Goal: Task Accomplishment & Management: Manage account settings

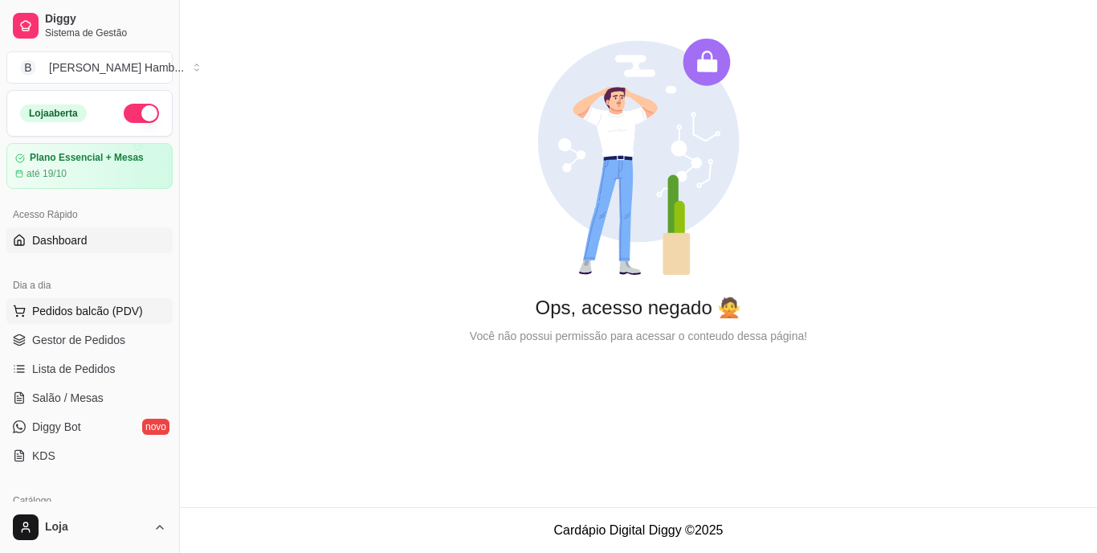
click at [124, 316] on span "Pedidos balcão (PDV)" at bounding box center [87, 311] width 111 height 16
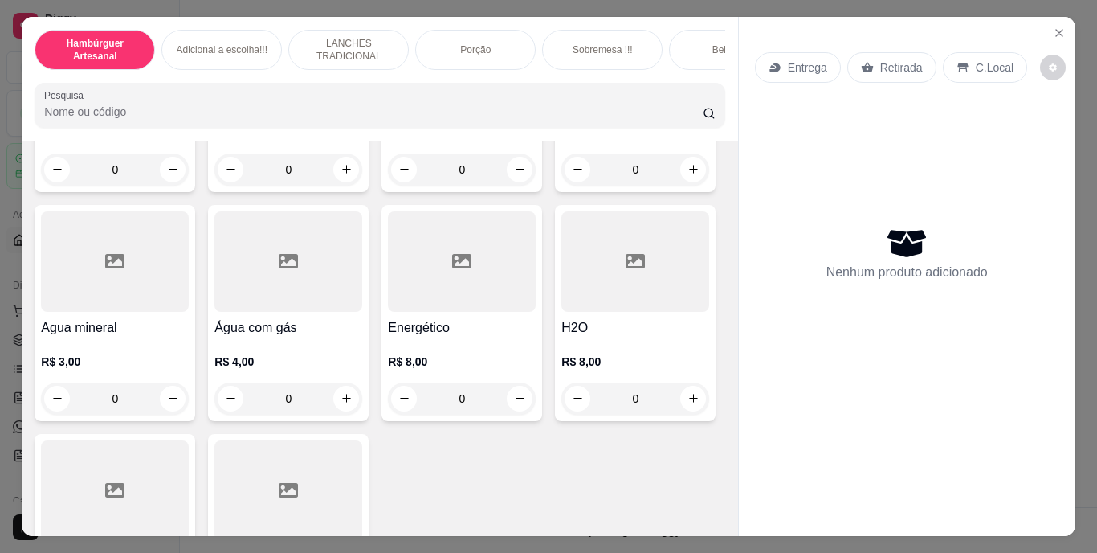
scroll to position [4337, 0]
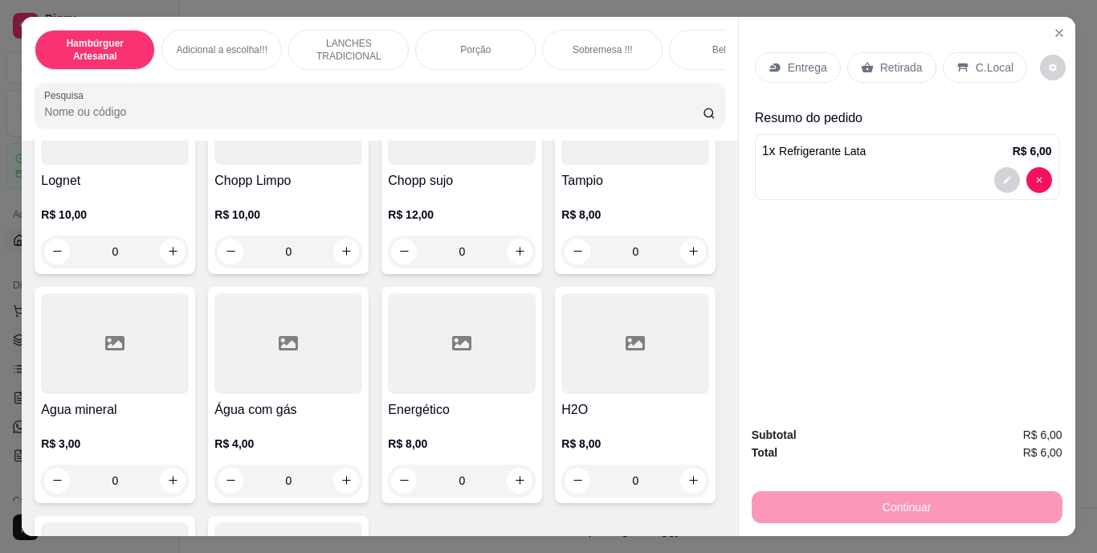
drag, startPoint x: 912, startPoint y: 48, endPoint x: 921, endPoint y: 64, distance: 18.7
click at [912, 52] on div "Retirada" at bounding box center [891, 67] width 89 height 31
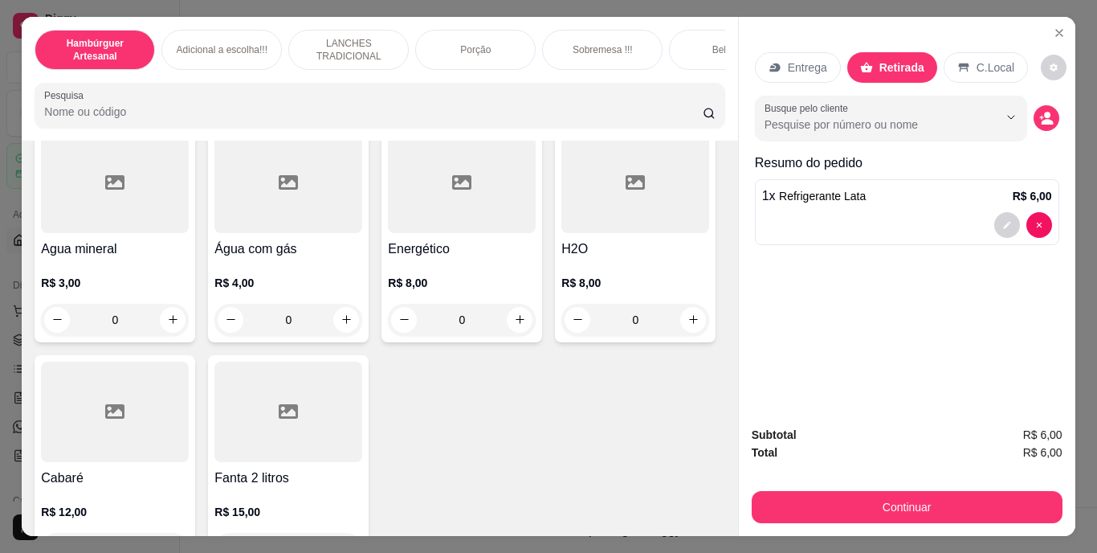
scroll to position [4578, 0]
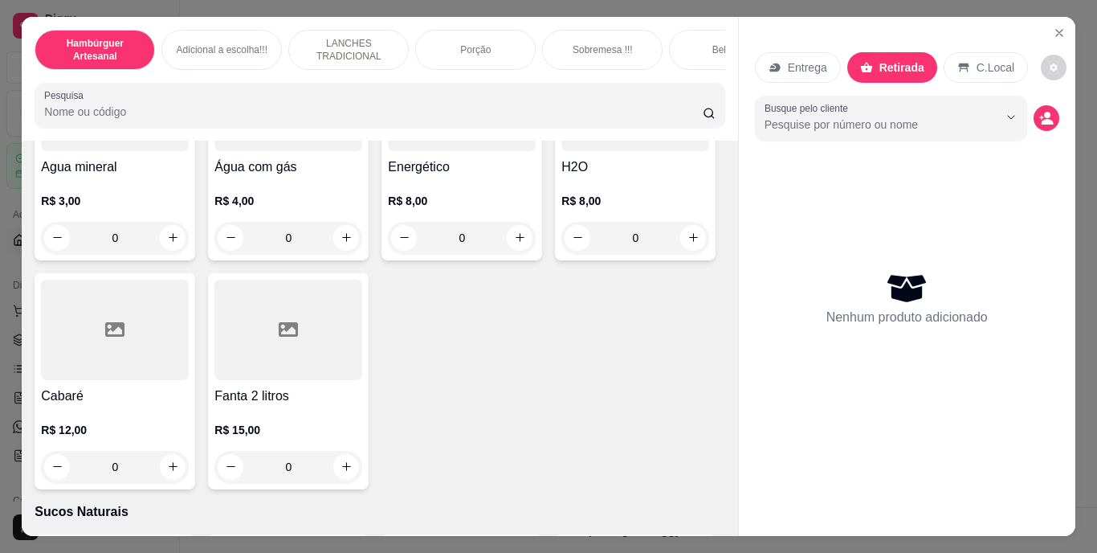
scroll to position [4577, 0]
type input "1"
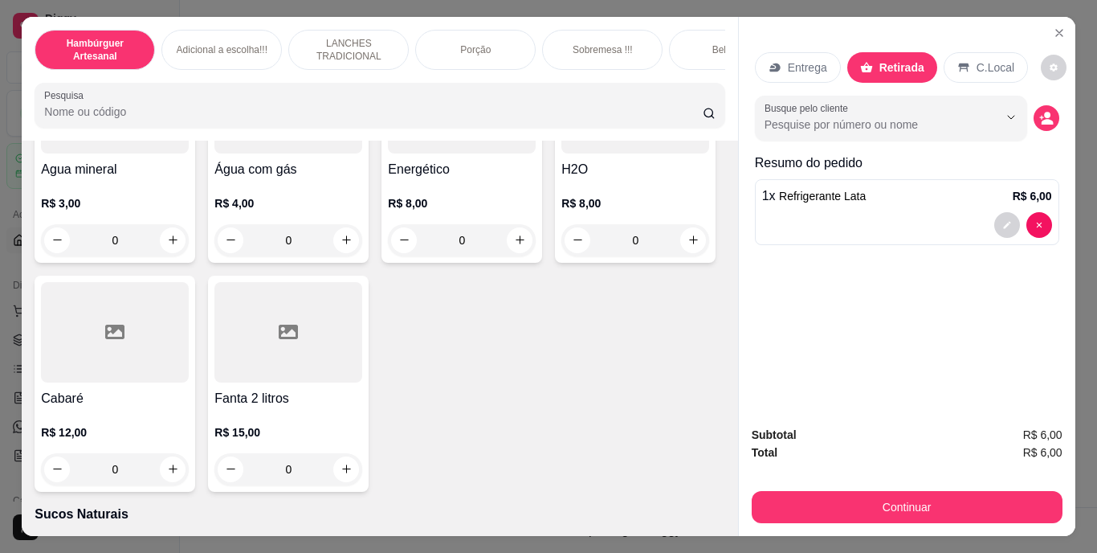
scroll to position [4578, 0]
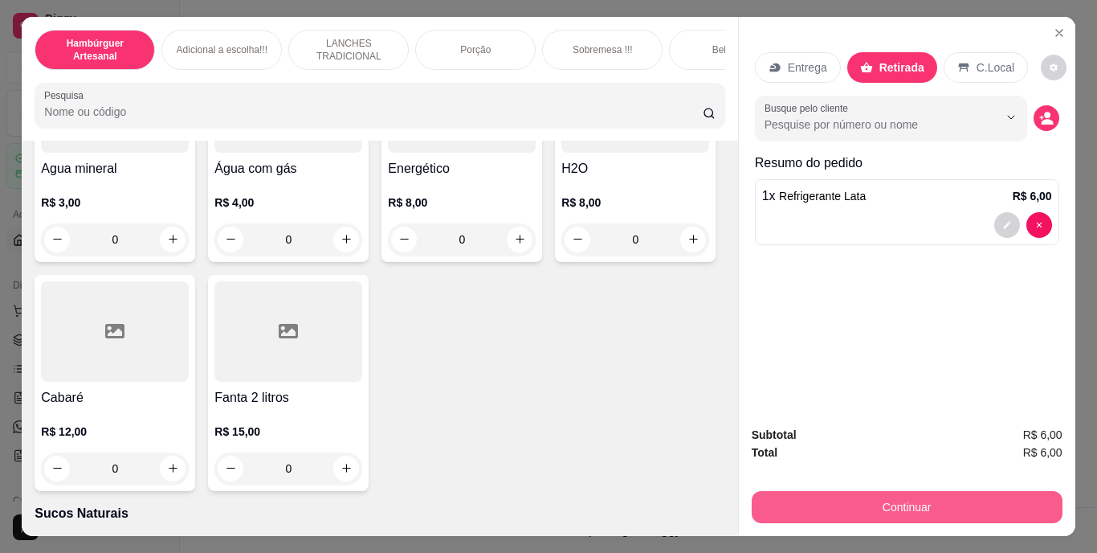
click at [886, 501] on button "Continuar" at bounding box center [907, 507] width 311 height 32
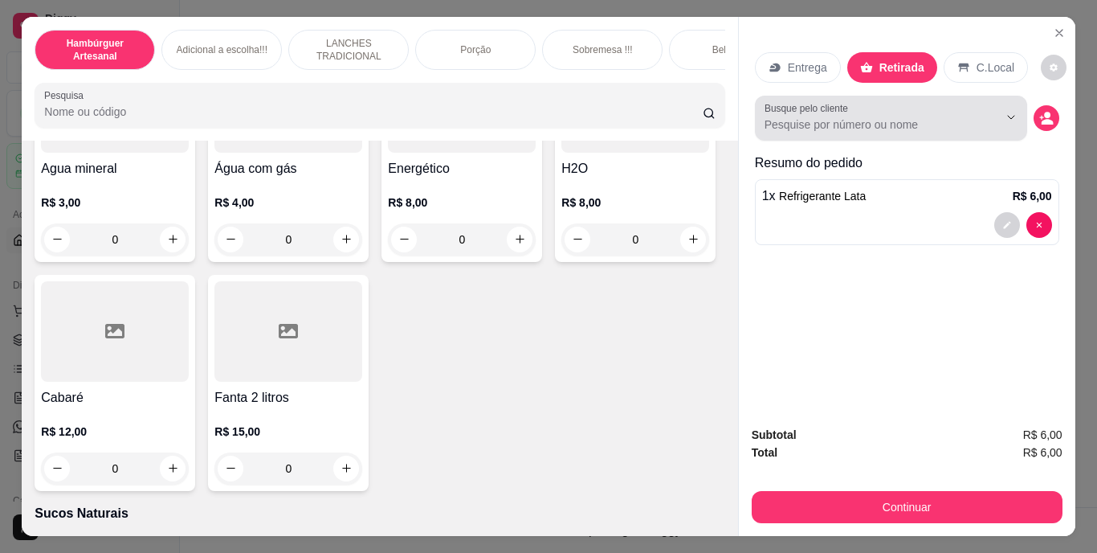
click at [942, 124] on input "Busque pelo cliente" at bounding box center [869, 124] width 208 height 16
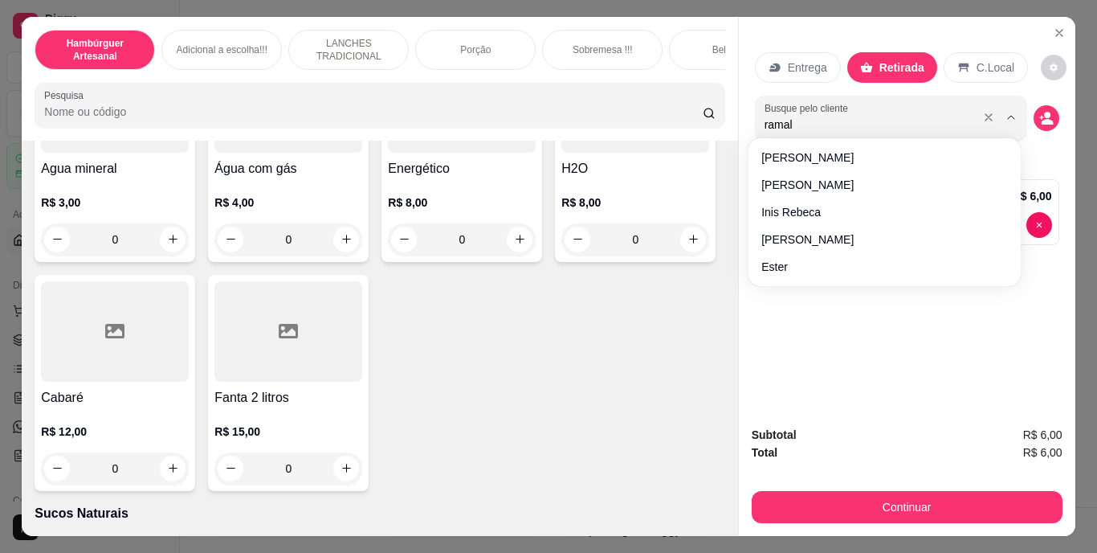
type input "ramalh"
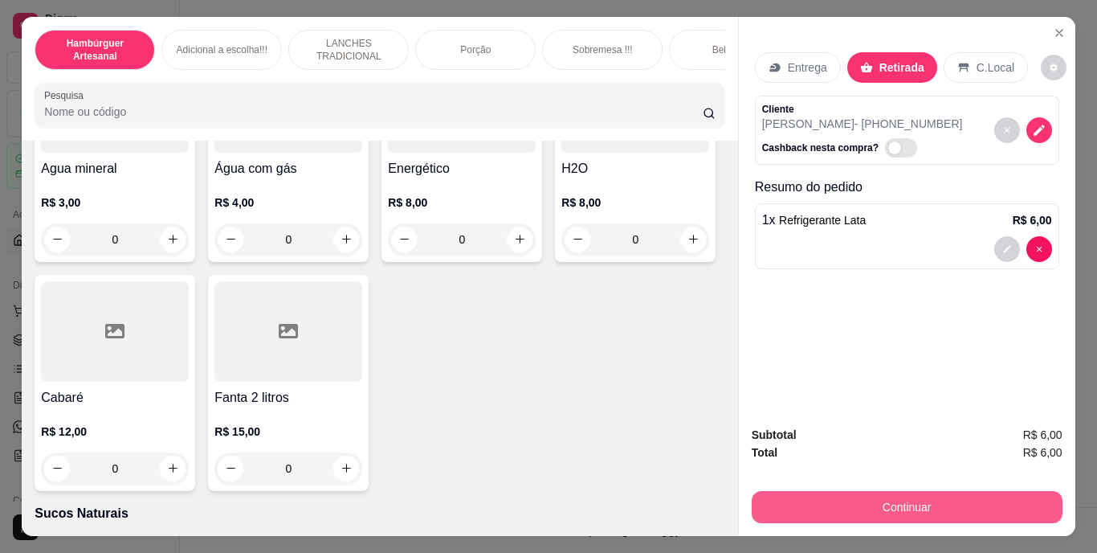
click at [826, 496] on button "Continuar" at bounding box center [907, 507] width 311 height 32
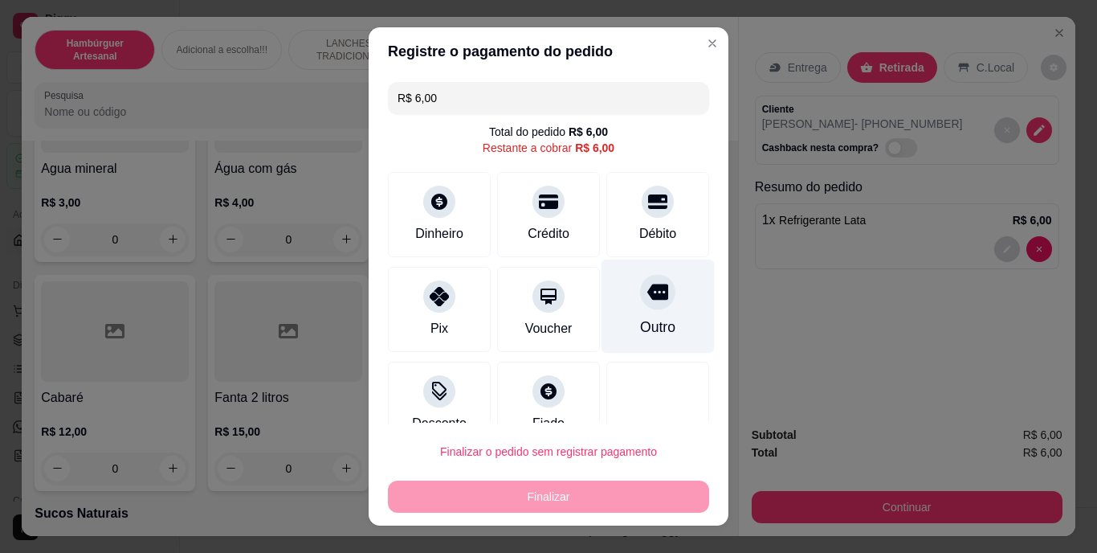
click at [640, 304] on div at bounding box center [657, 292] width 35 height 35
type input "R$ 0,00"
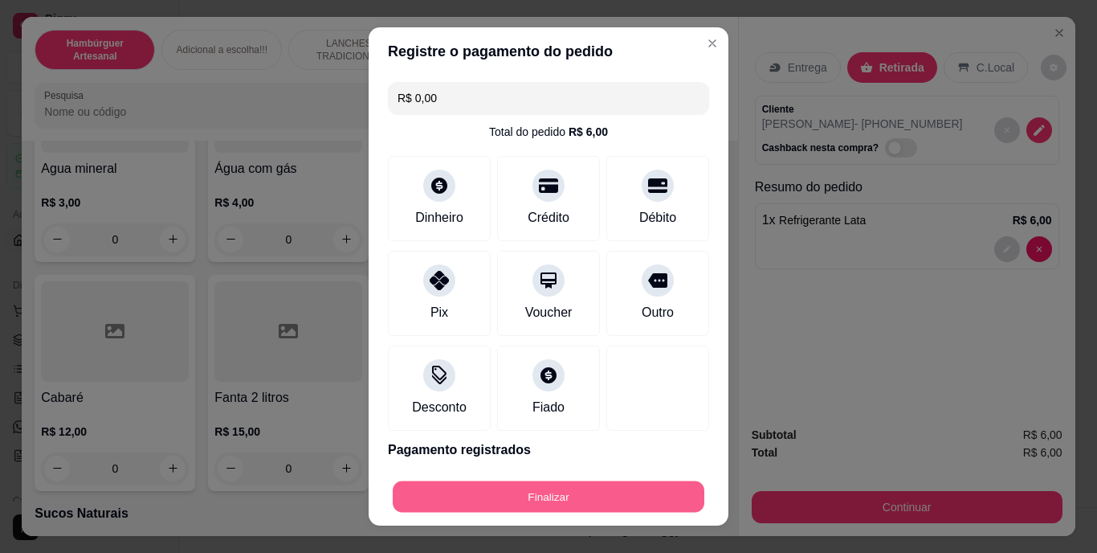
click at [588, 504] on button "Finalizar" at bounding box center [549, 495] width 312 height 31
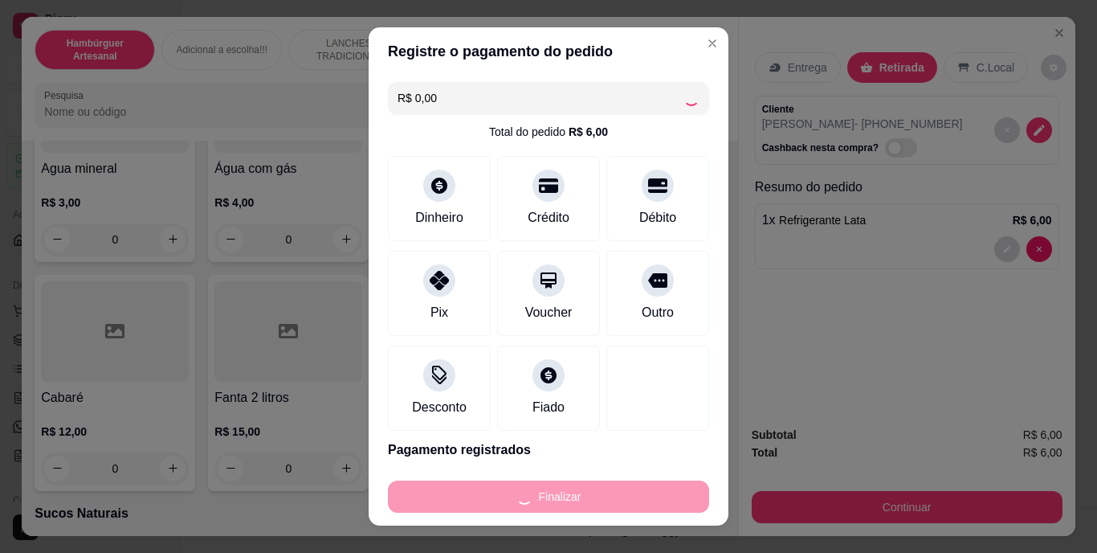
type input "0"
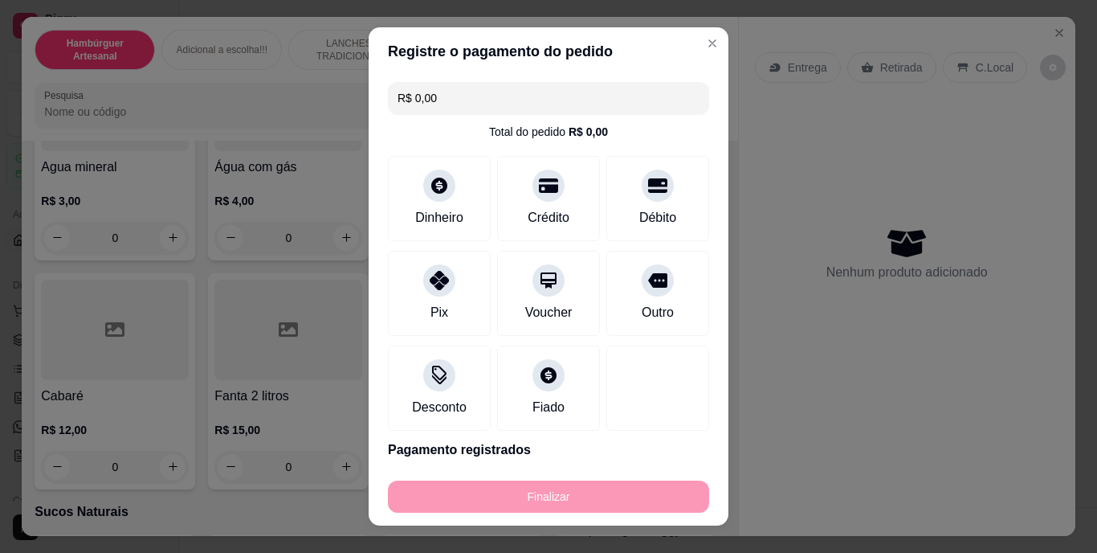
type input "-R$ 6,00"
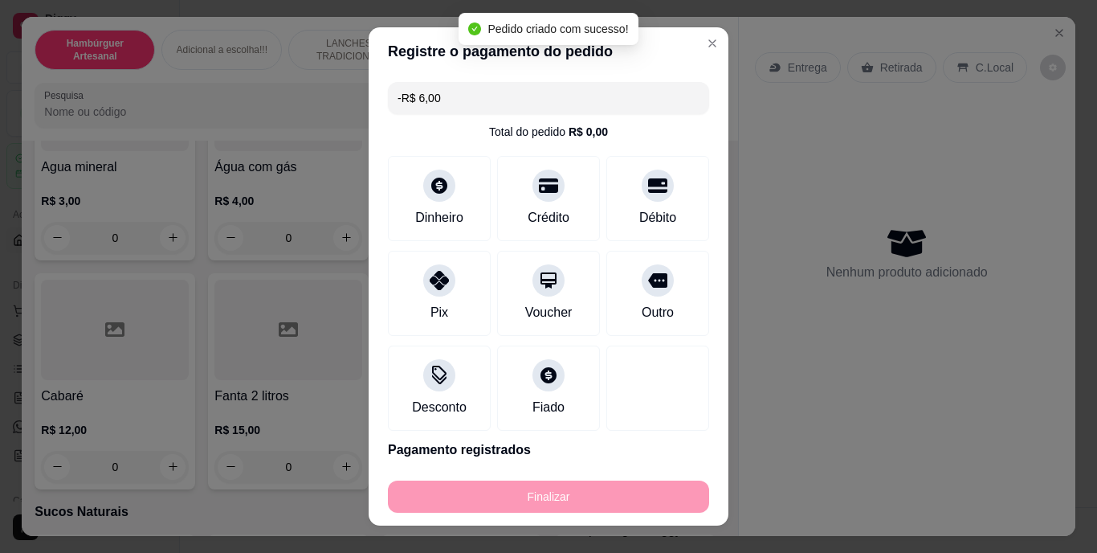
scroll to position [4577, 0]
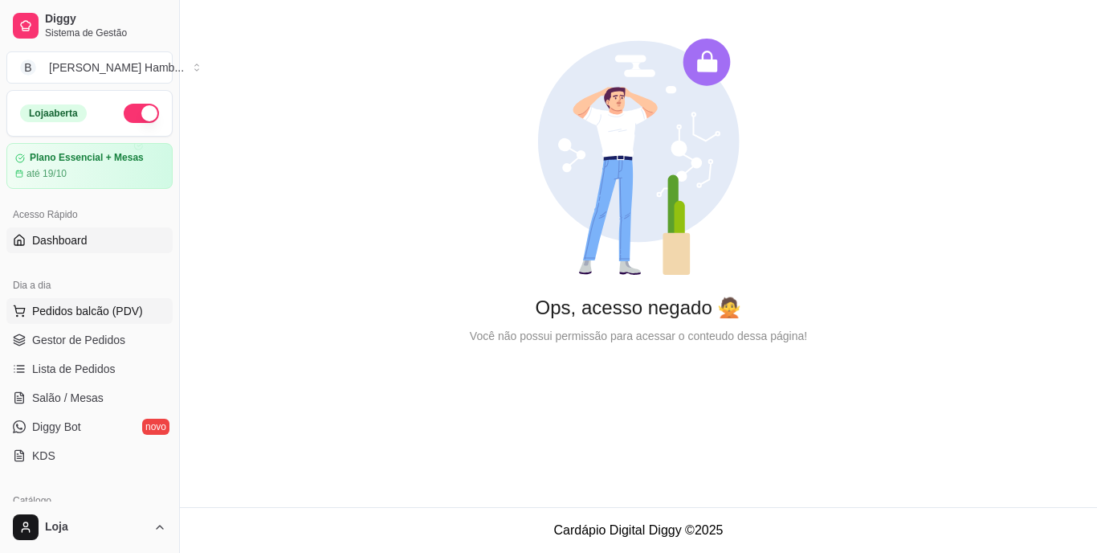
click at [131, 304] on span "Pedidos balcão (PDV)" at bounding box center [87, 311] width 111 height 16
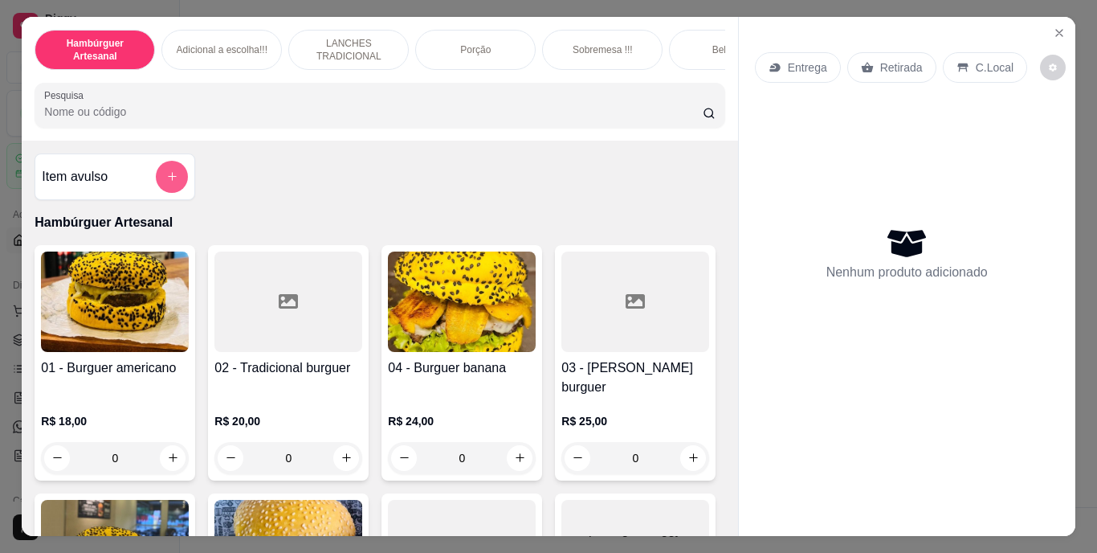
click at [167, 175] on button "add-separate-item" at bounding box center [172, 177] width 32 height 32
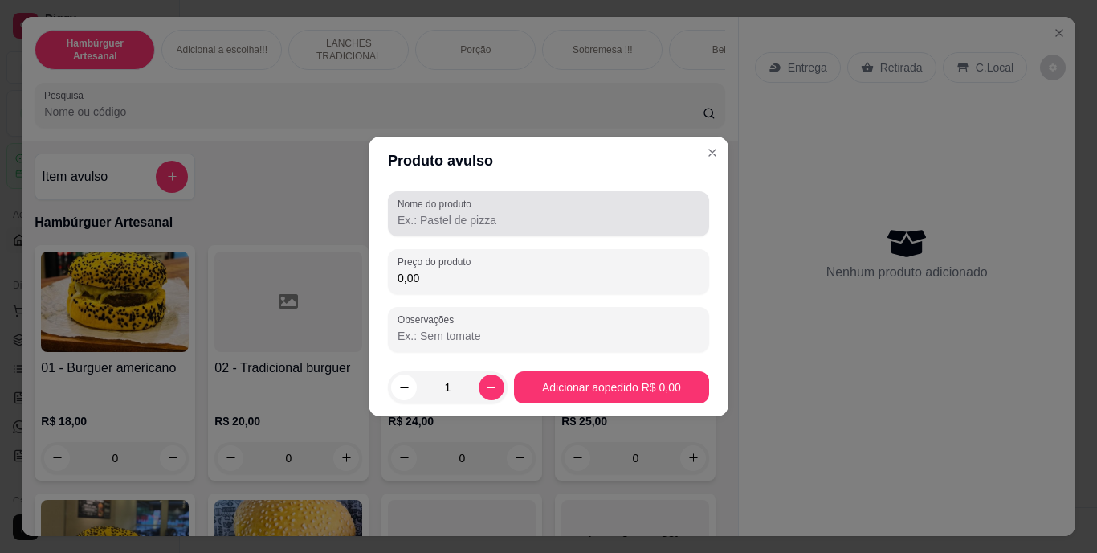
click at [541, 231] on div "Nome do produto" at bounding box center [548, 213] width 321 height 45
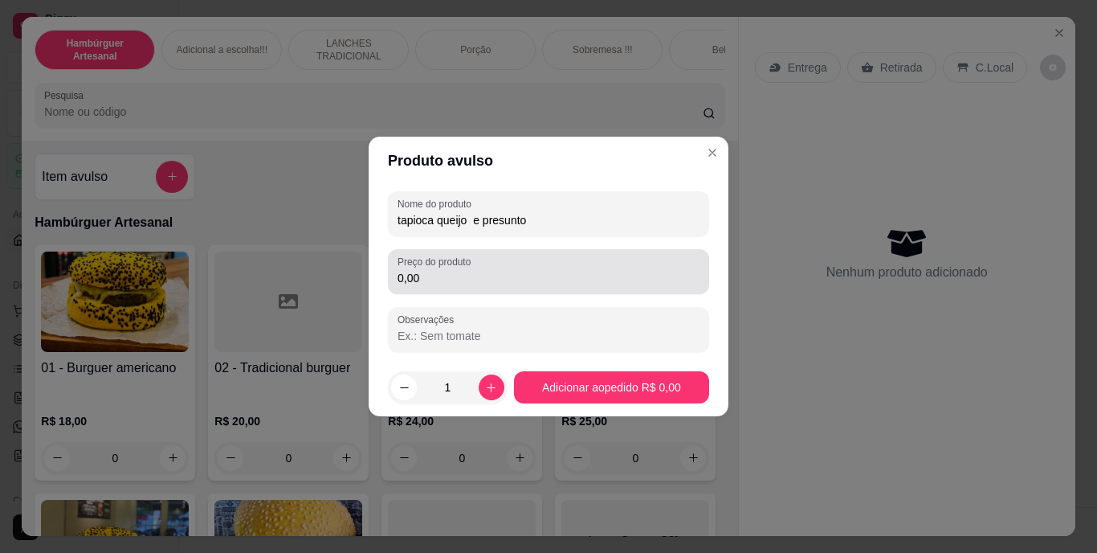
type input "tapioca queijo e presunto"
click at [497, 291] on div "Preço do produto 0,00" at bounding box center [548, 271] width 321 height 45
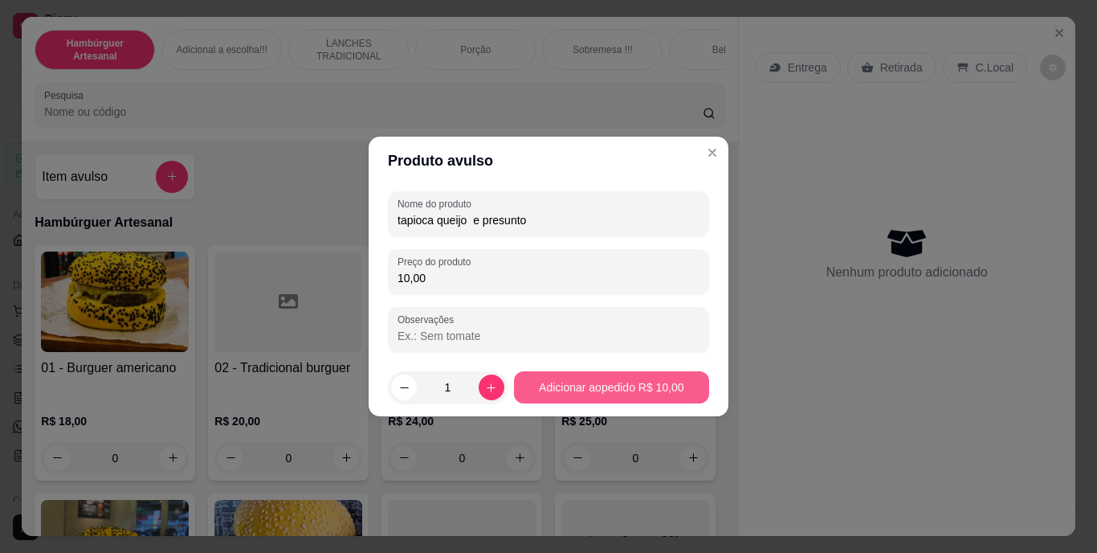
type input "10,00"
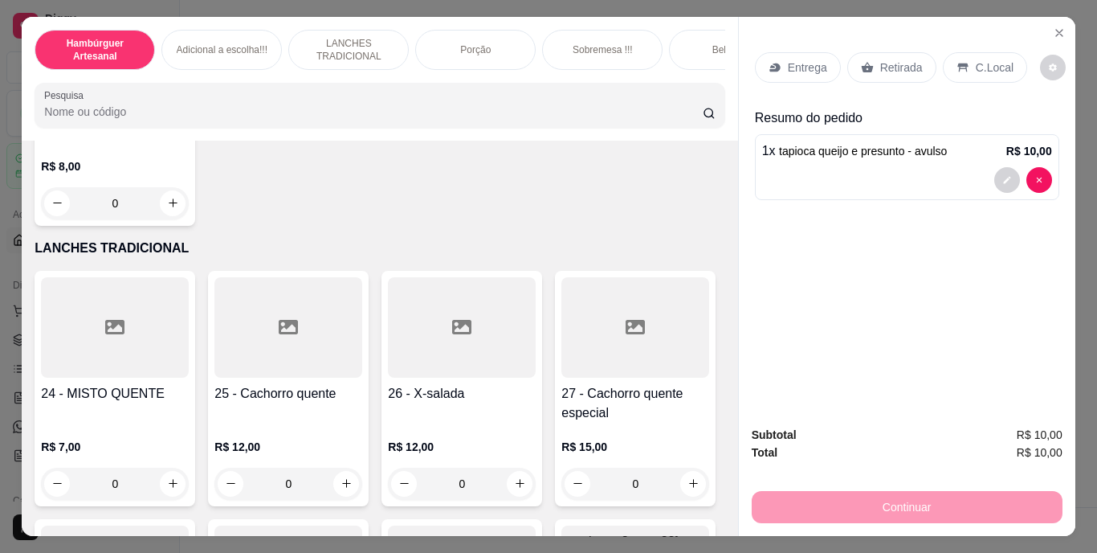
scroll to position [2088, 0]
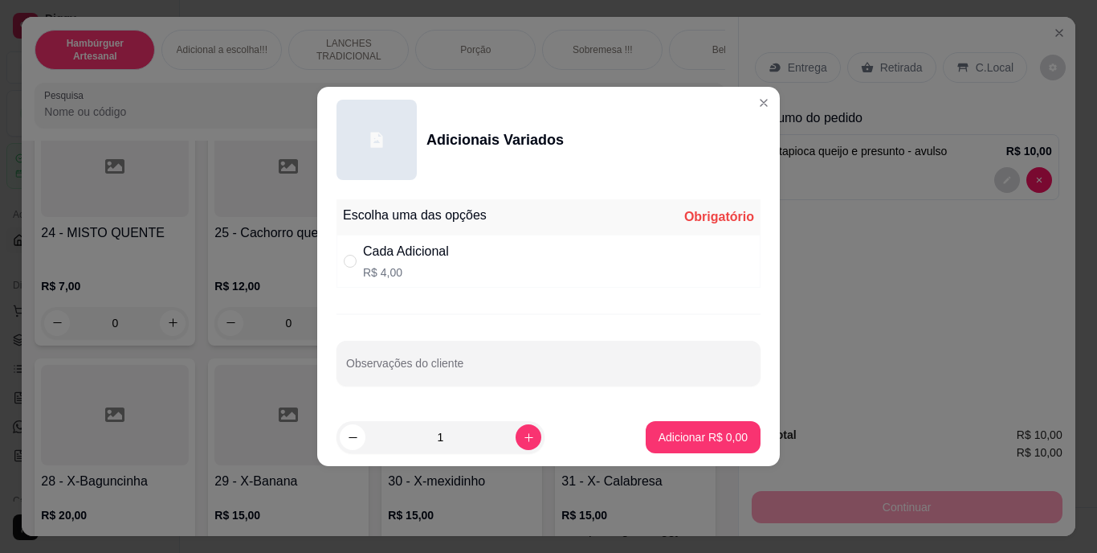
click at [357, 256] on div "" at bounding box center [353, 261] width 19 height 18
radio input "true"
click at [523, 436] on icon "increase-product-quantity" at bounding box center [529, 437] width 12 height 12
type input "2"
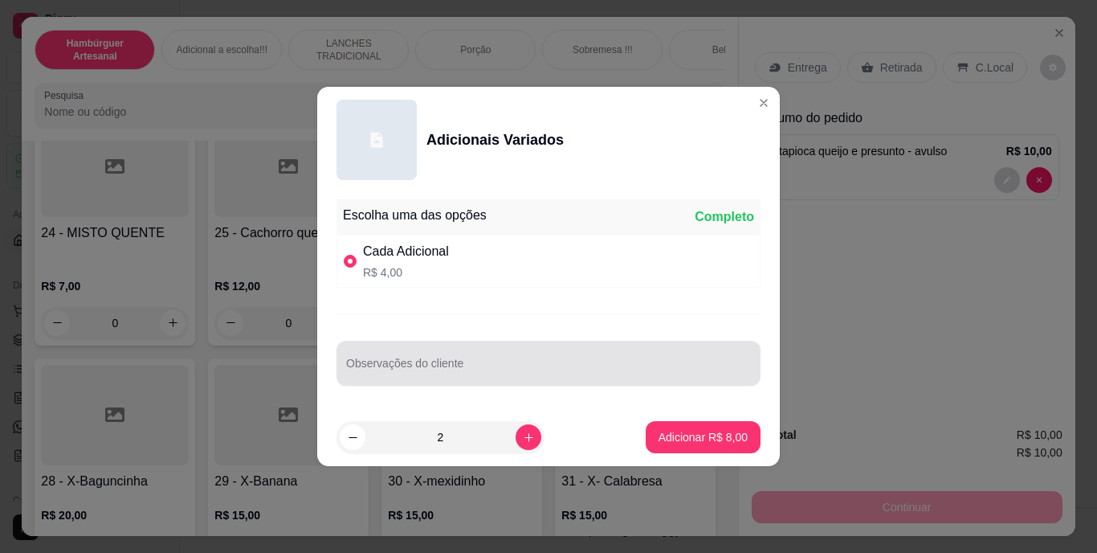
click at [500, 357] on div at bounding box center [548, 363] width 405 height 32
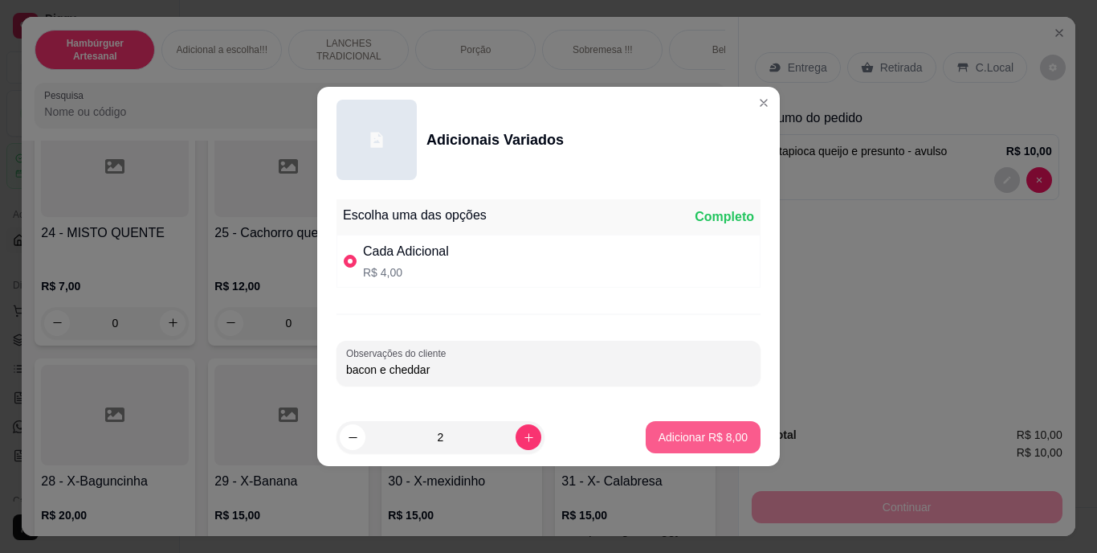
type input "bacon e cheddar"
click at [659, 432] on p "Adicionar R$ 8,00" at bounding box center [702, 436] width 87 height 15
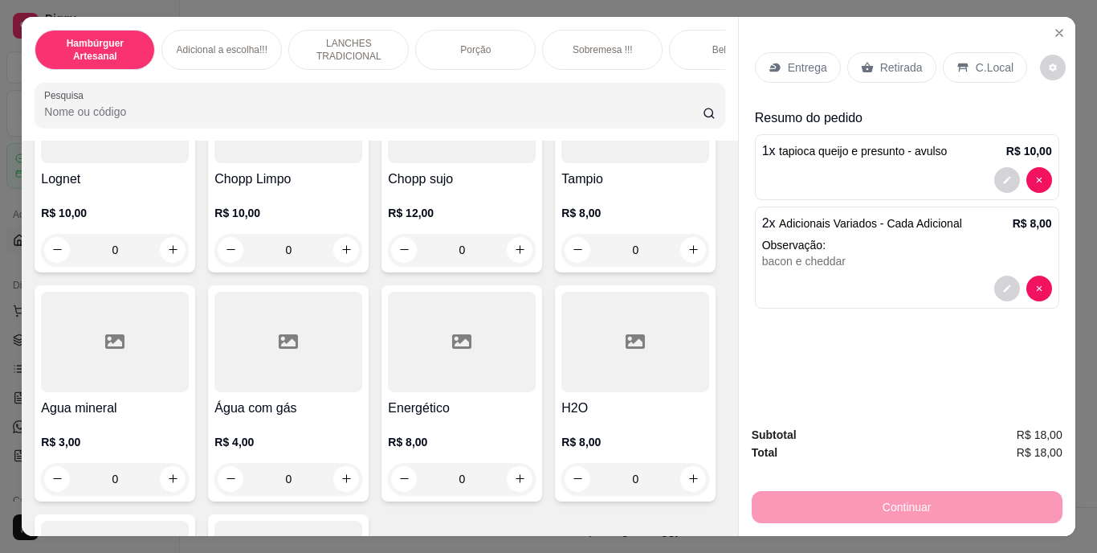
scroll to position [4418, 0]
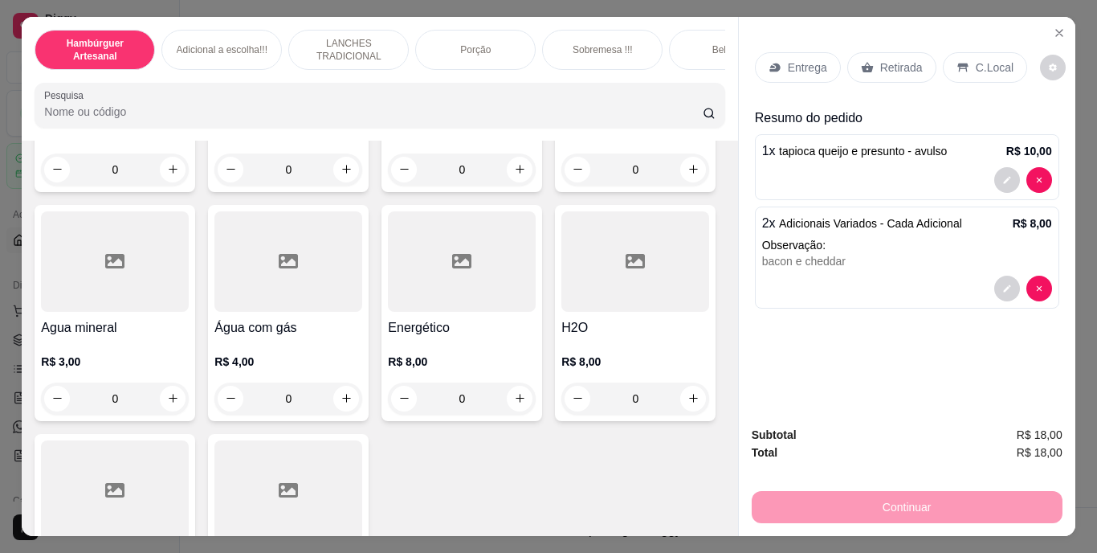
type input "1"
click at [1006, 348] on button "decrease-product-quantity" at bounding box center [1006, 360] width 25 height 25
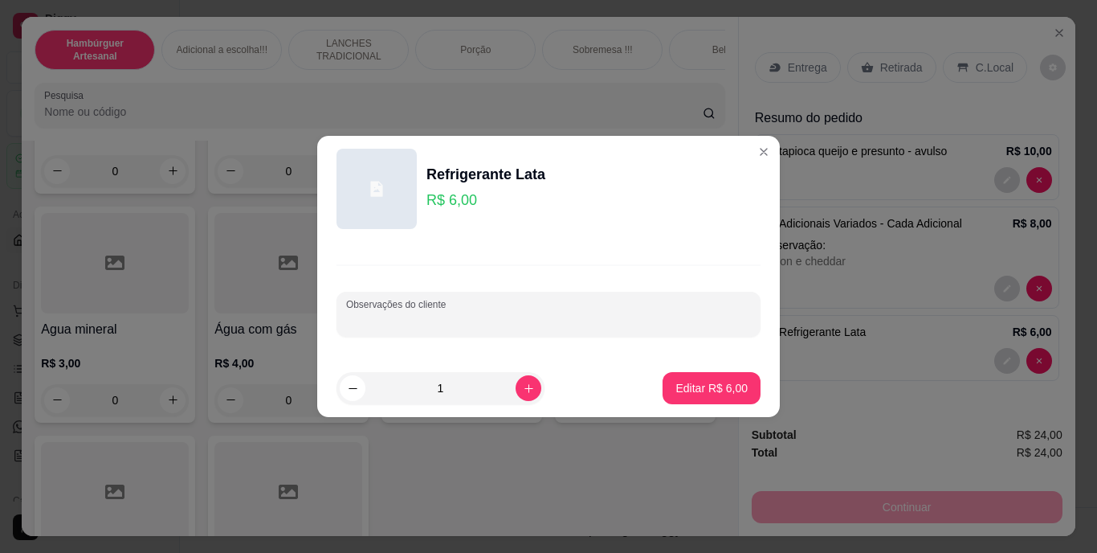
click at [641, 324] on input "Observações do cliente" at bounding box center [548, 320] width 405 height 16
click at [632, 294] on div "Observações do cliente" at bounding box center [549, 314] width 424 height 45
type input "u"
type input "GUARANA"
click at [712, 382] on p "Editar R$ 6,00" at bounding box center [711, 388] width 72 height 16
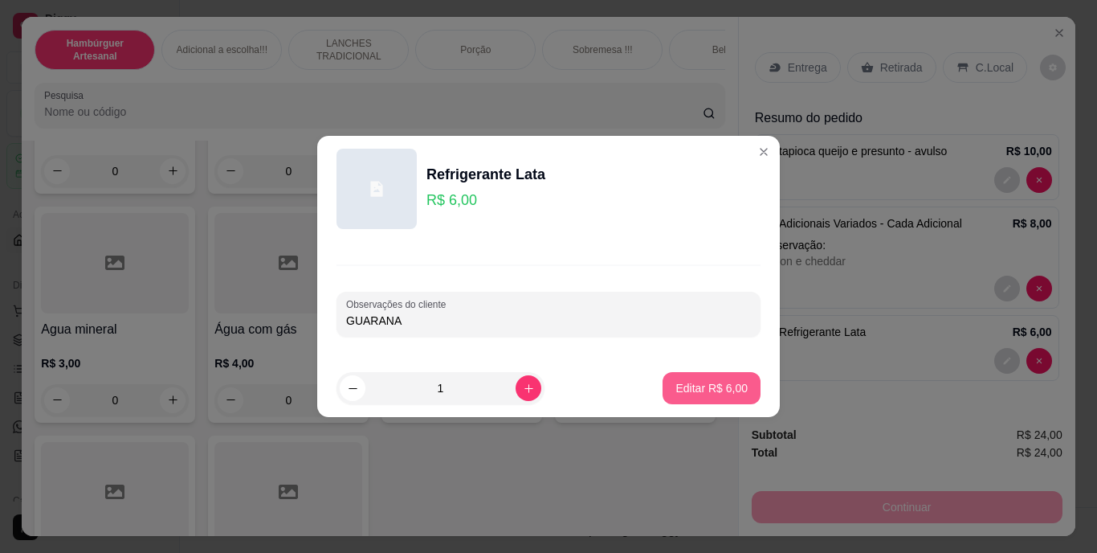
type input "0"
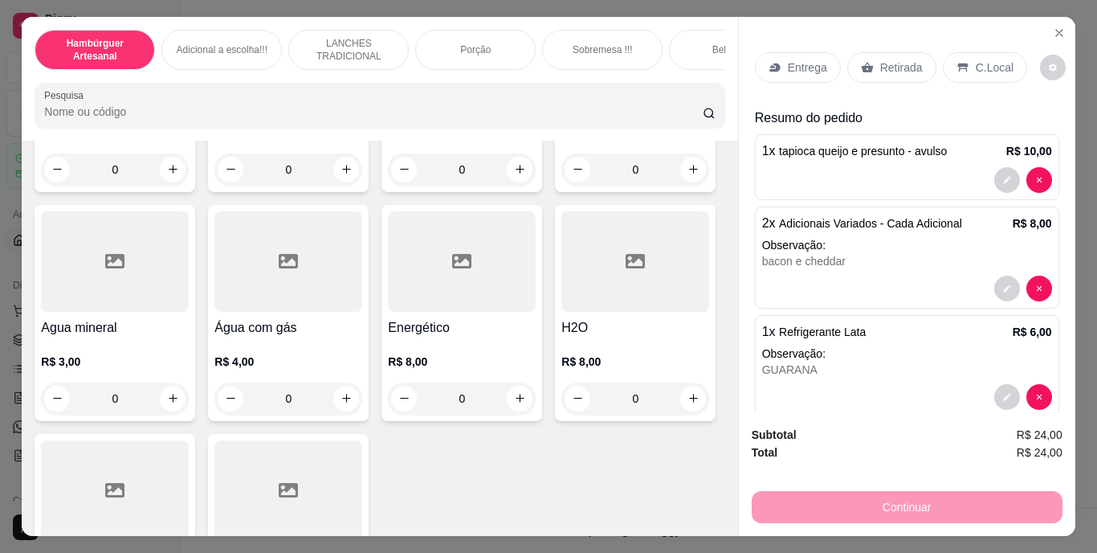
click at [884, 52] on div "Retirada" at bounding box center [891, 67] width 89 height 31
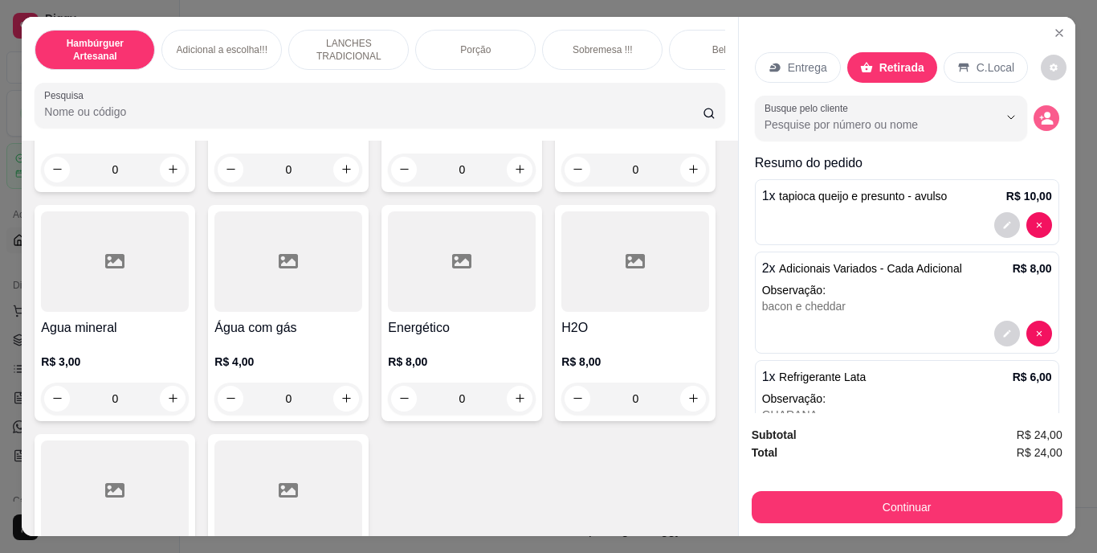
click at [1034, 105] on button "decrease-product-quantity" at bounding box center [1047, 118] width 26 height 26
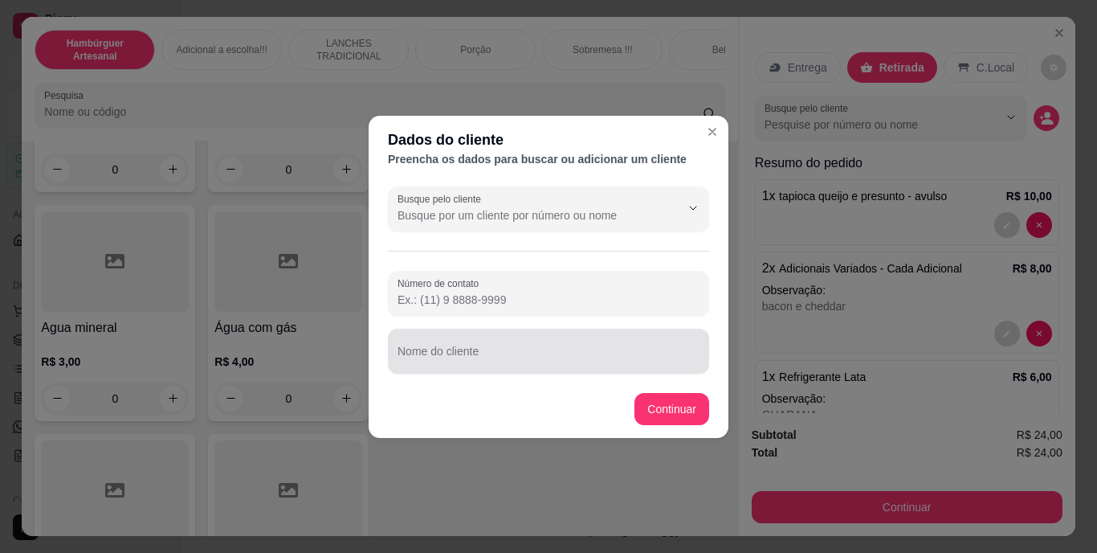
click at [563, 348] on div at bounding box center [549, 351] width 302 height 32
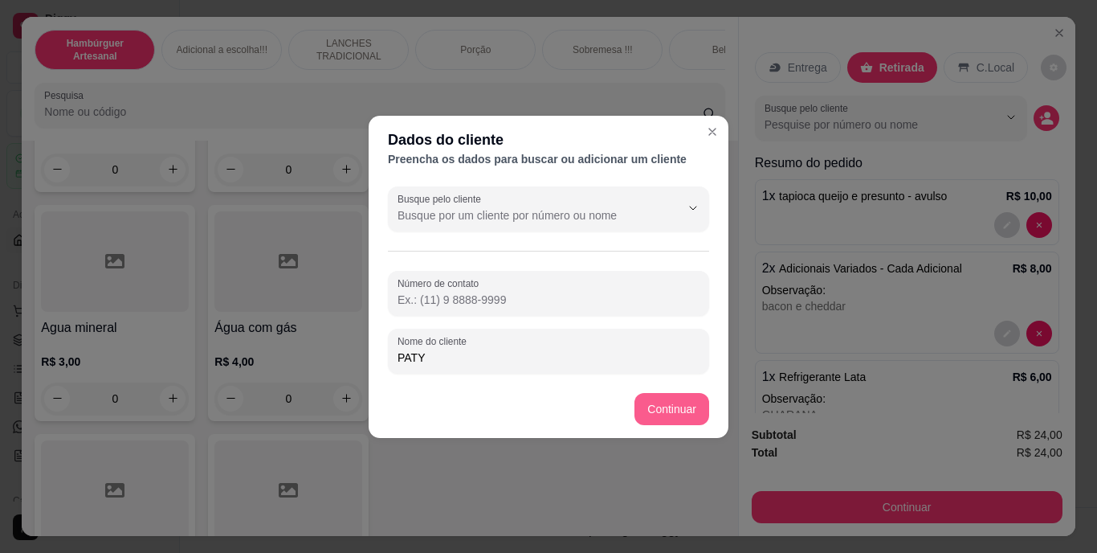
type input "PATY"
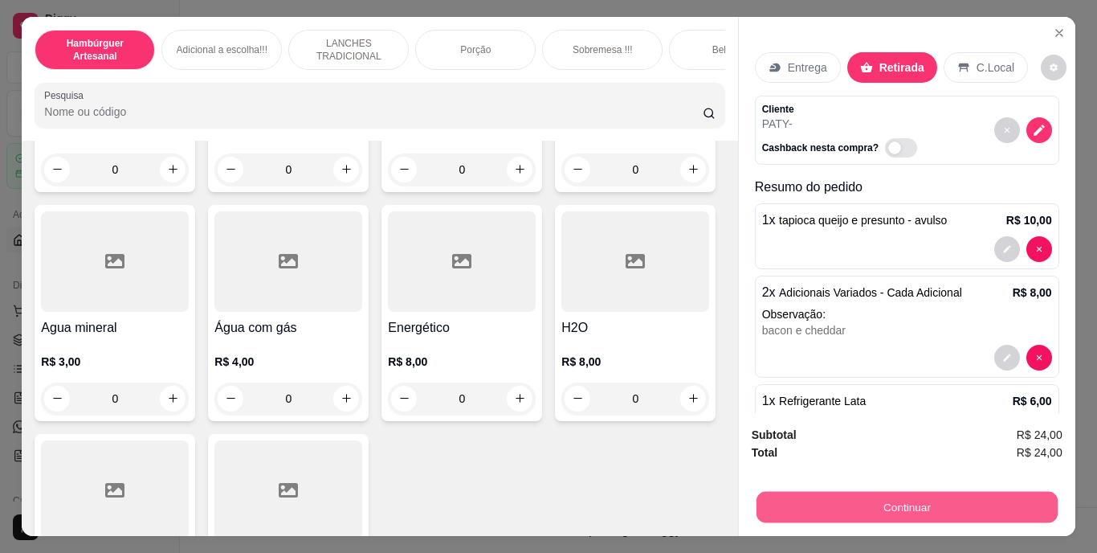
click at [802, 492] on button "Continuar" at bounding box center [906, 507] width 301 height 31
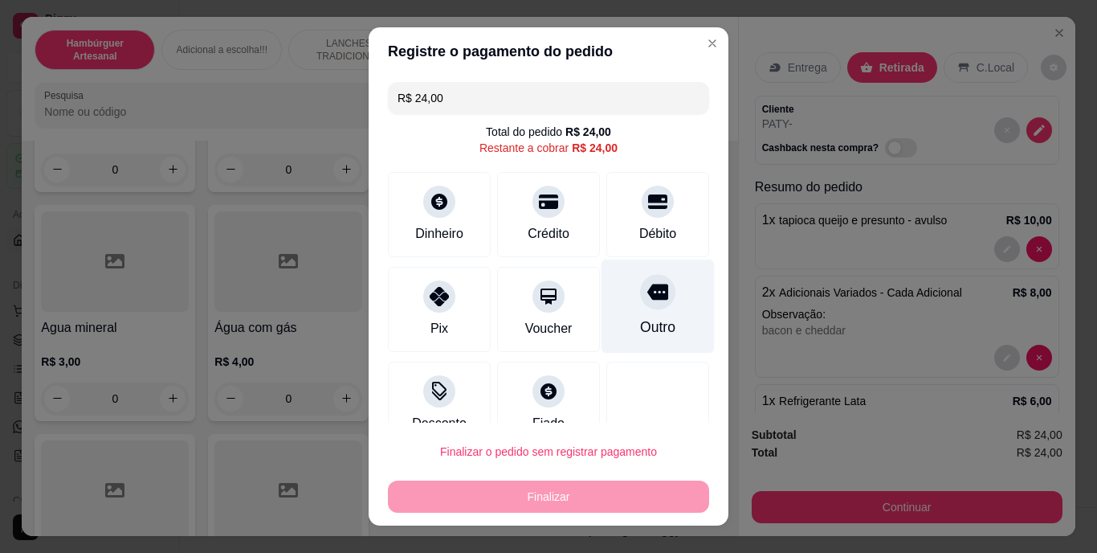
click at [640, 323] on div "Outro" at bounding box center [657, 327] width 35 height 21
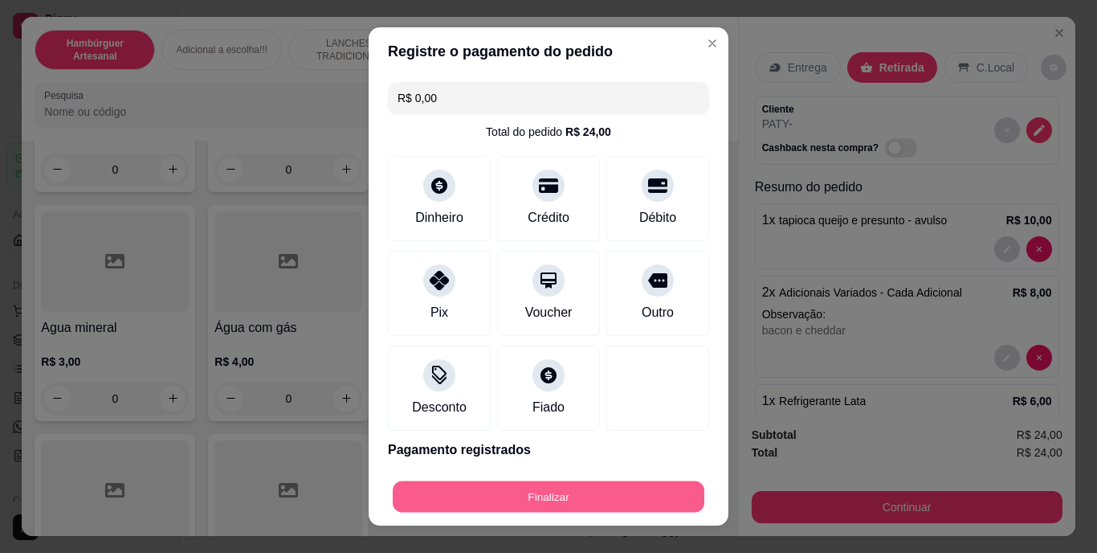
click at [598, 490] on button "Finalizar" at bounding box center [549, 495] width 312 height 31
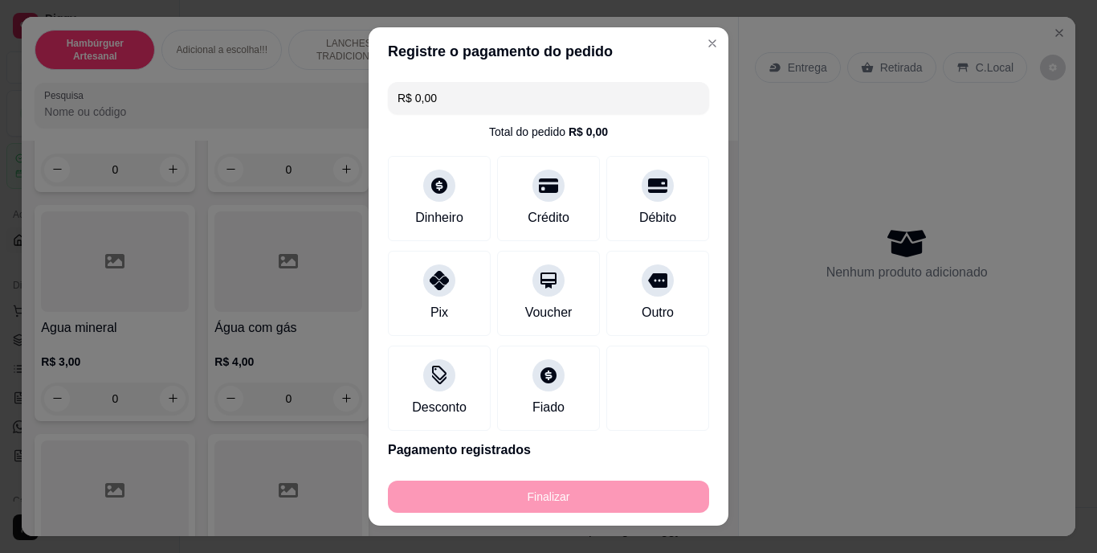
type input "-R$ 24,00"
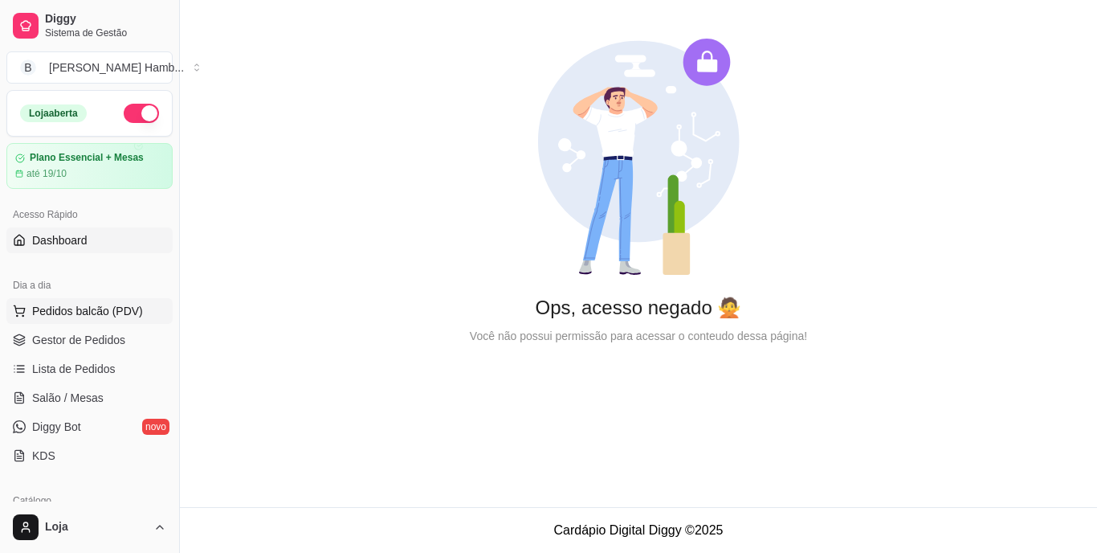
click at [116, 308] on span "Pedidos balcão (PDV)" at bounding box center [87, 311] width 111 height 16
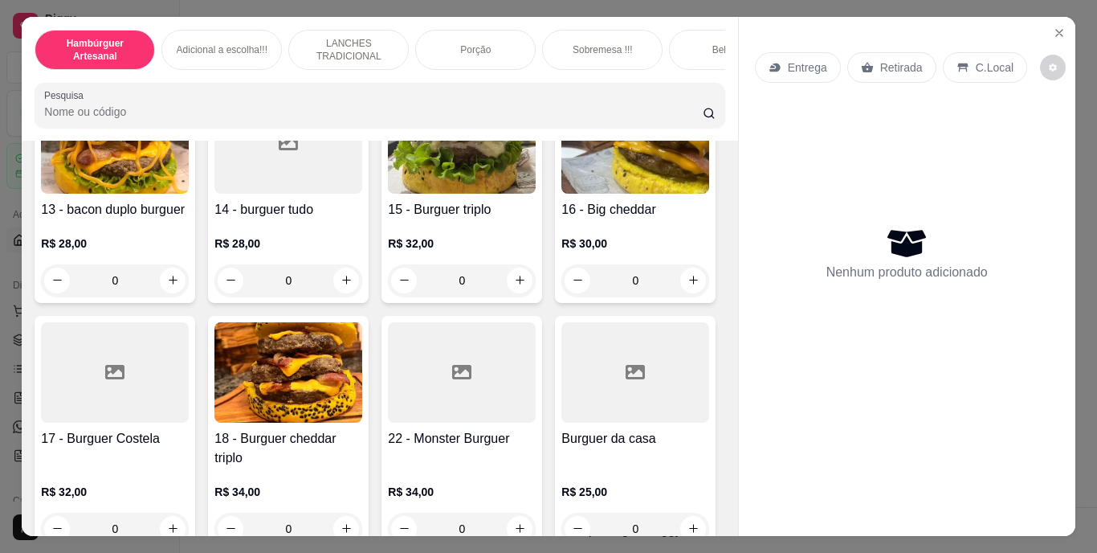
scroll to position [1285, 0]
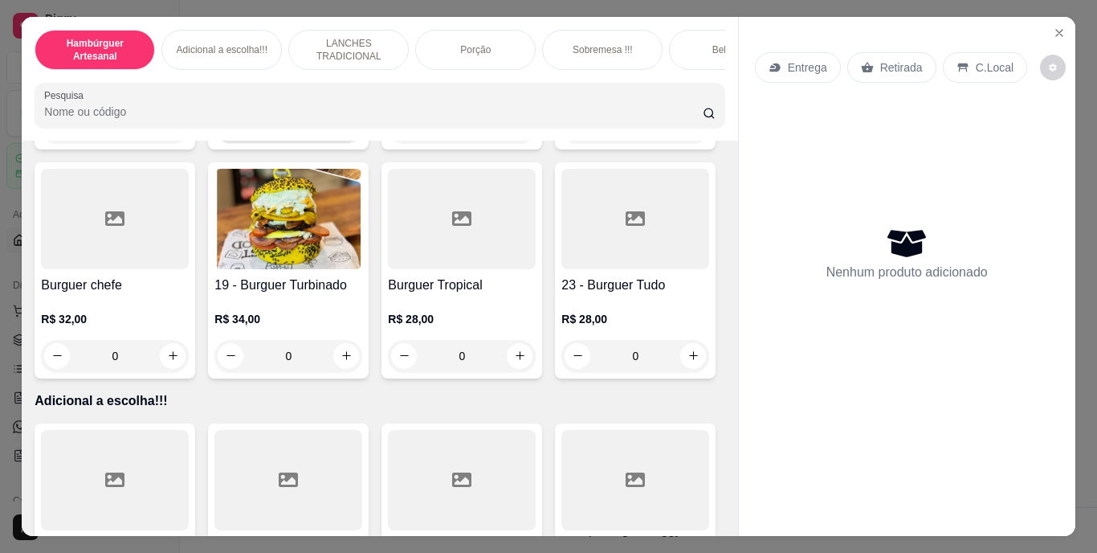
click at [353, 133] on icon "increase-product-quantity" at bounding box center [347, 126] width 12 height 12
type input "1"
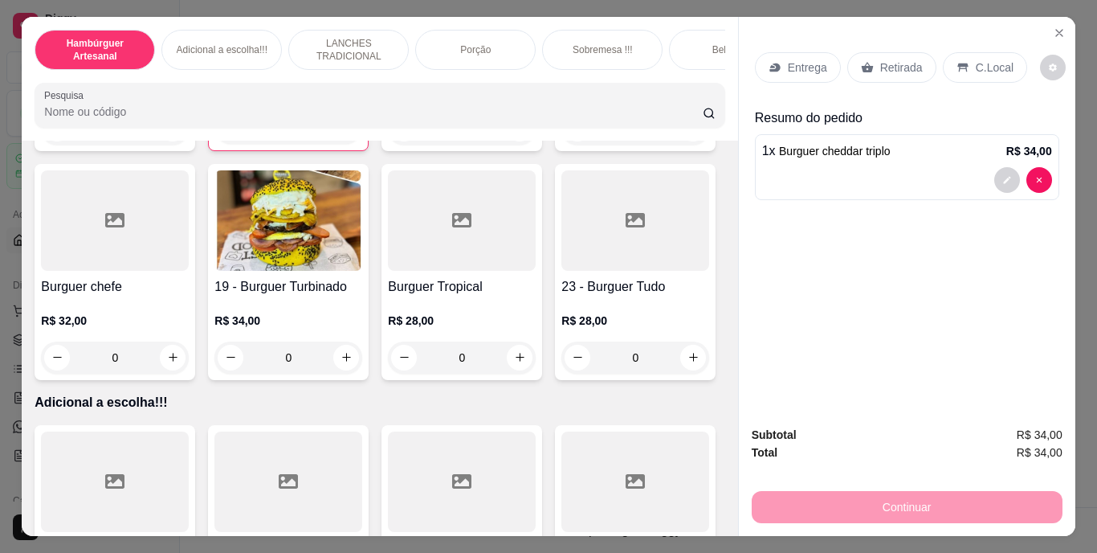
click at [902, 61] on p "Retirada" at bounding box center [901, 67] width 43 height 16
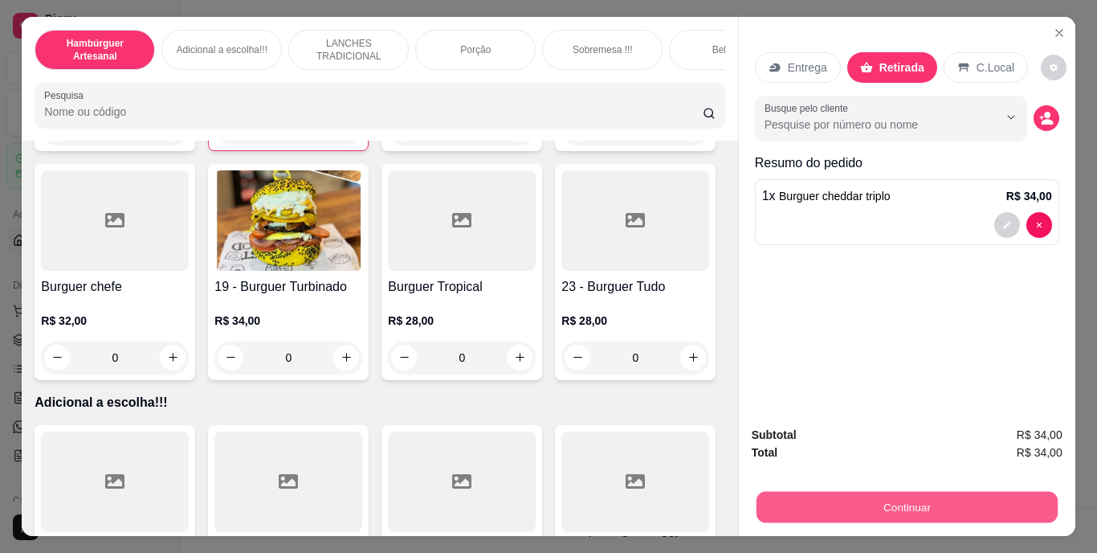
click at [786, 492] on button "Continuar" at bounding box center [906, 507] width 301 height 31
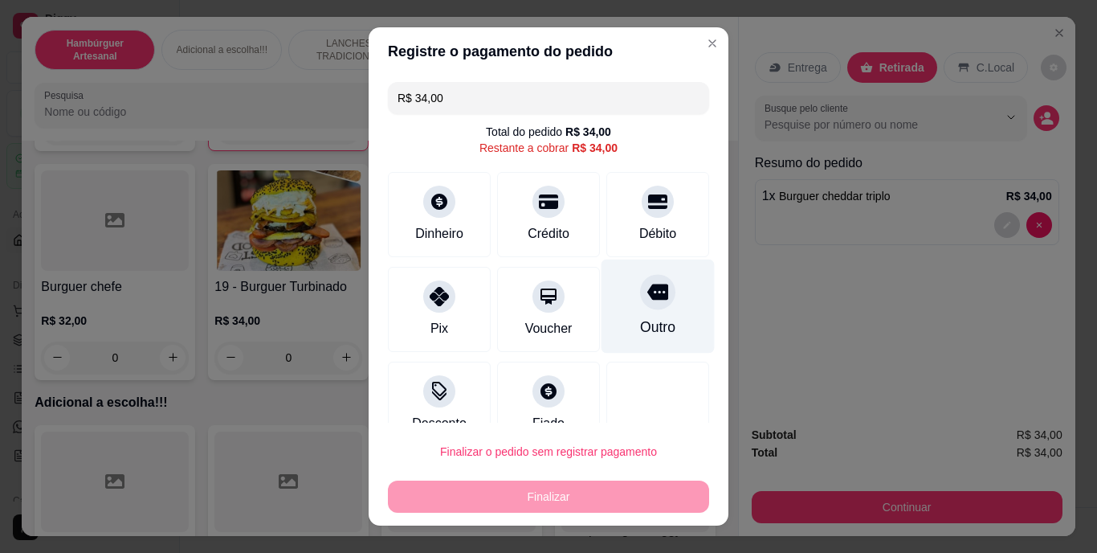
click at [640, 317] on div "Outro" at bounding box center [657, 327] width 35 height 21
type input "R$ 0,00"
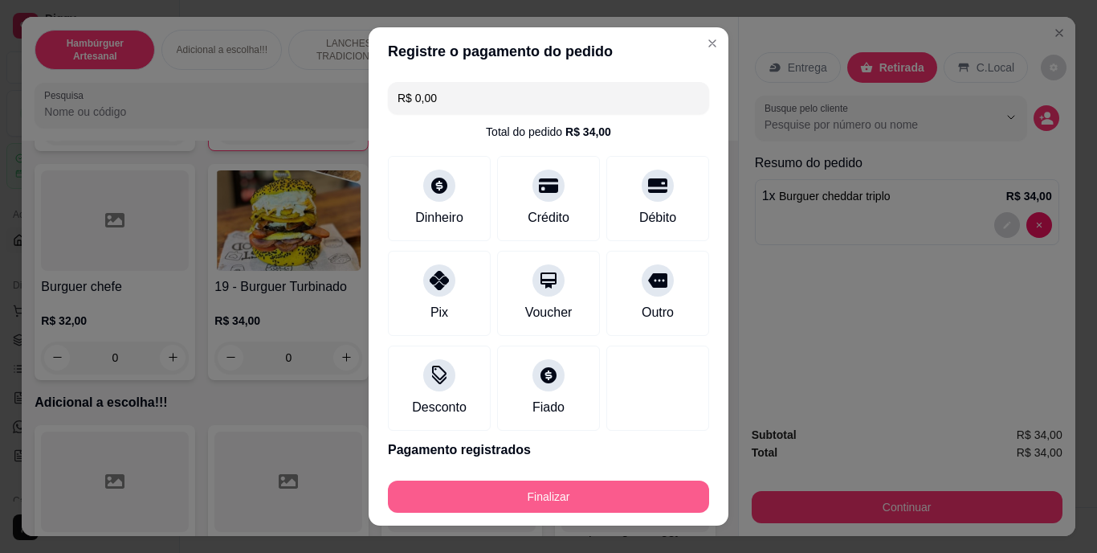
click at [453, 480] on div "Finalizar" at bounding box center [548, 496] width 321 height 32
click at [448, 491] on button "Finalizar" at bounding box center [549, 495] width 312 height 31
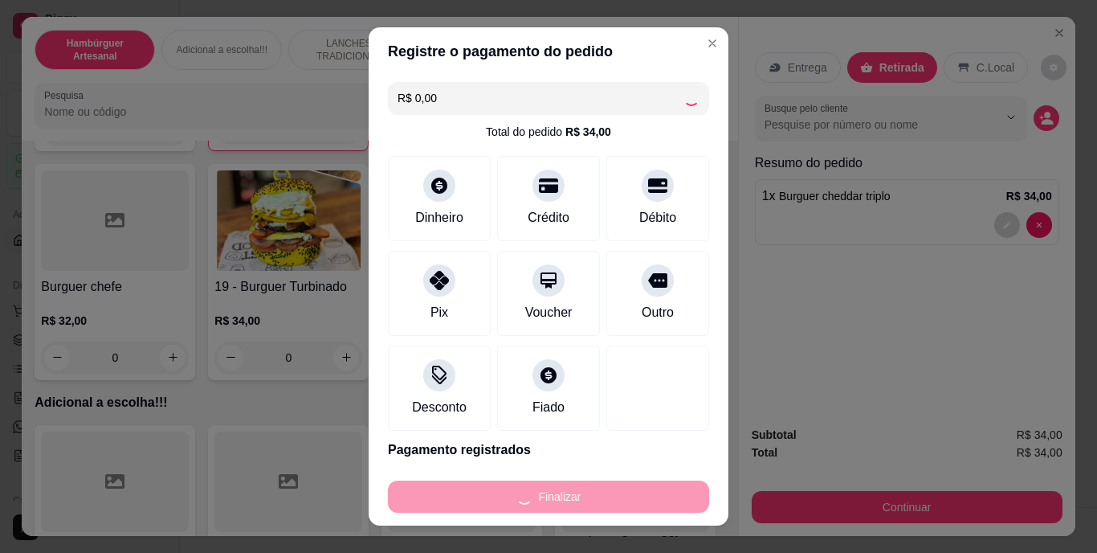
type input "0"
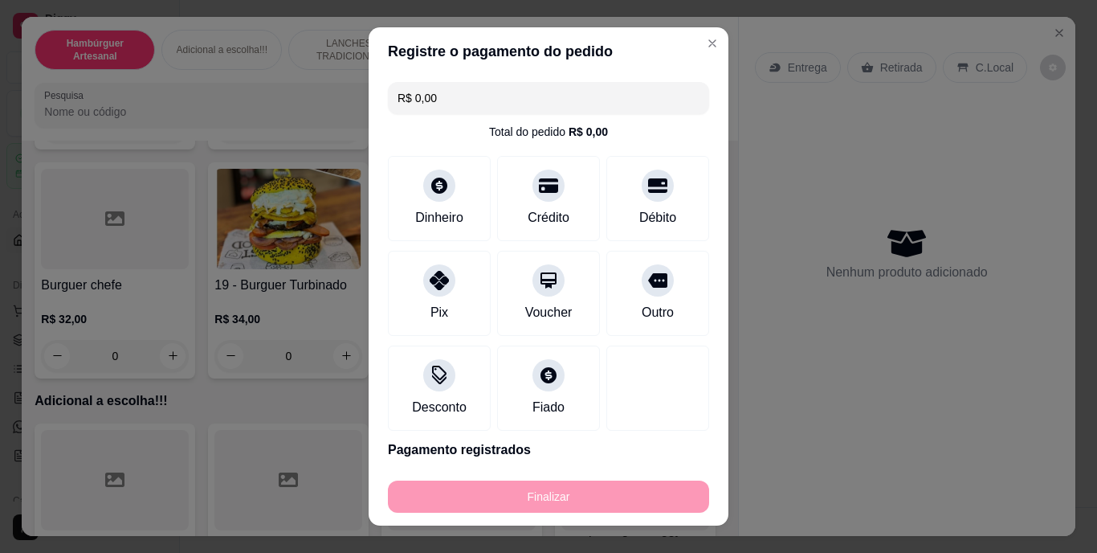
type input "-R$ 34,00"
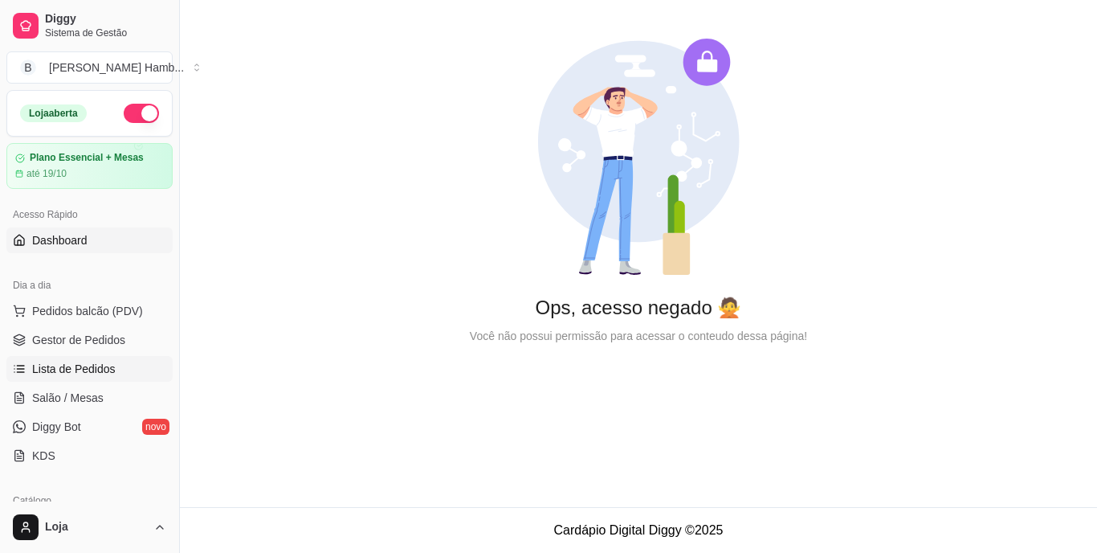
click at [80, 368] on span "Lista de Pedidos" at bounding box center [74, 369] width 84 height 16
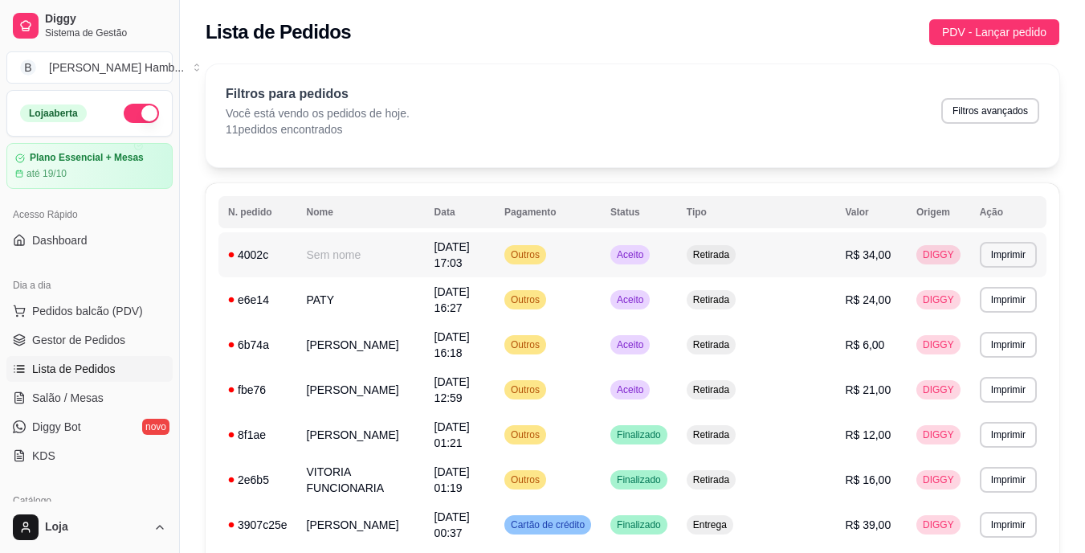
click at [677, 253] on td "Aceito" at bounding box center [639, 254] width 76 height 45
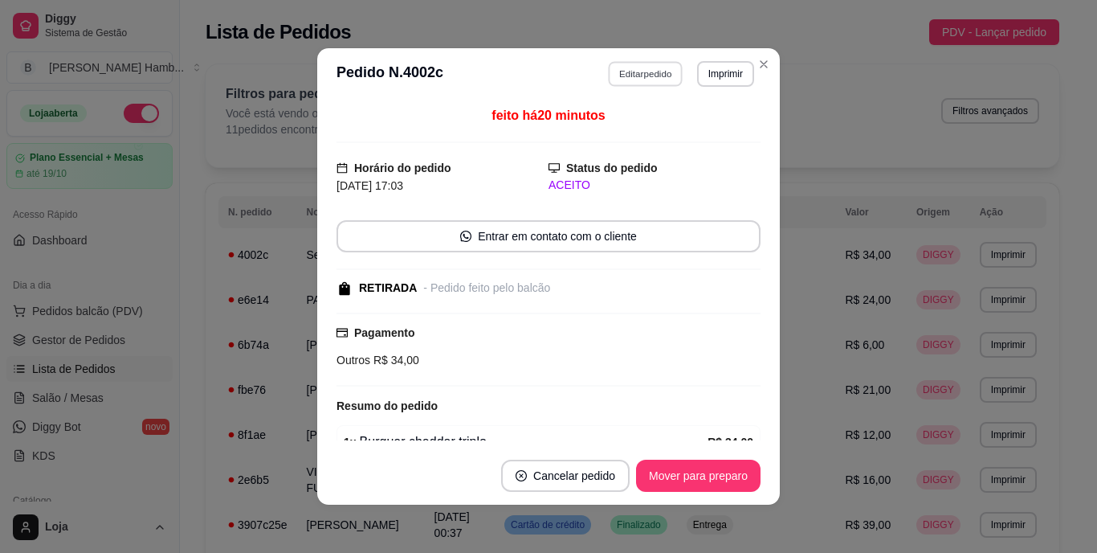
click at [631, 71] on button "Editar pedido" at bounding box center [646, 73] width 75 height 25
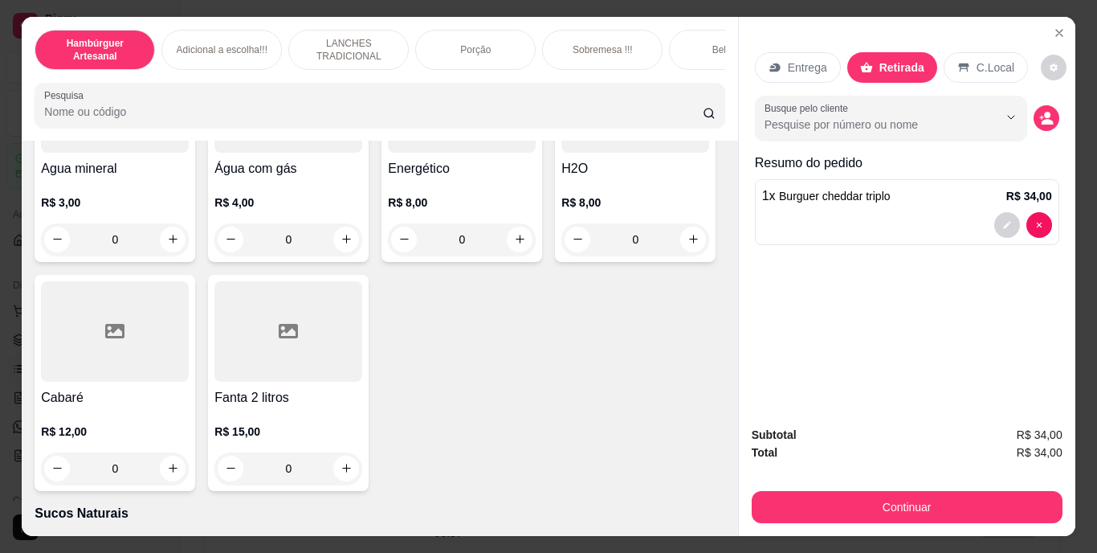
scroll to position [4498, 0]
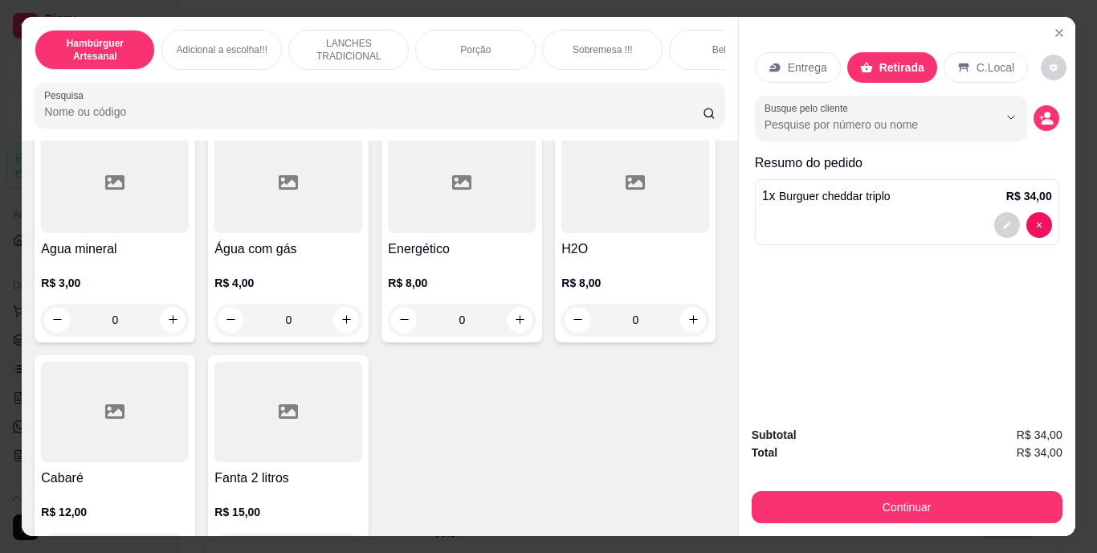
type input "1"
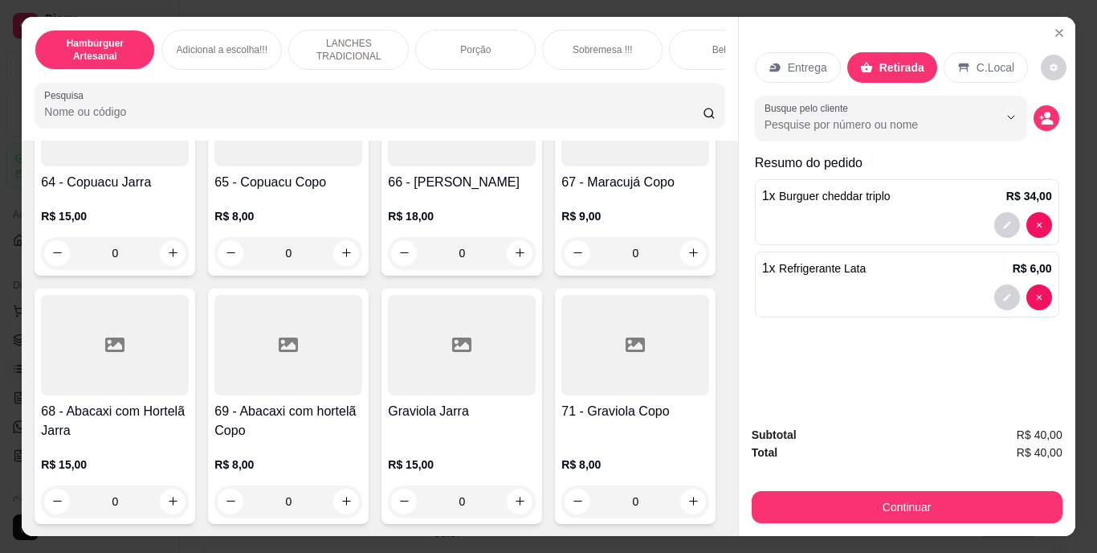
scroll to position [5704, 0]
type input "1"
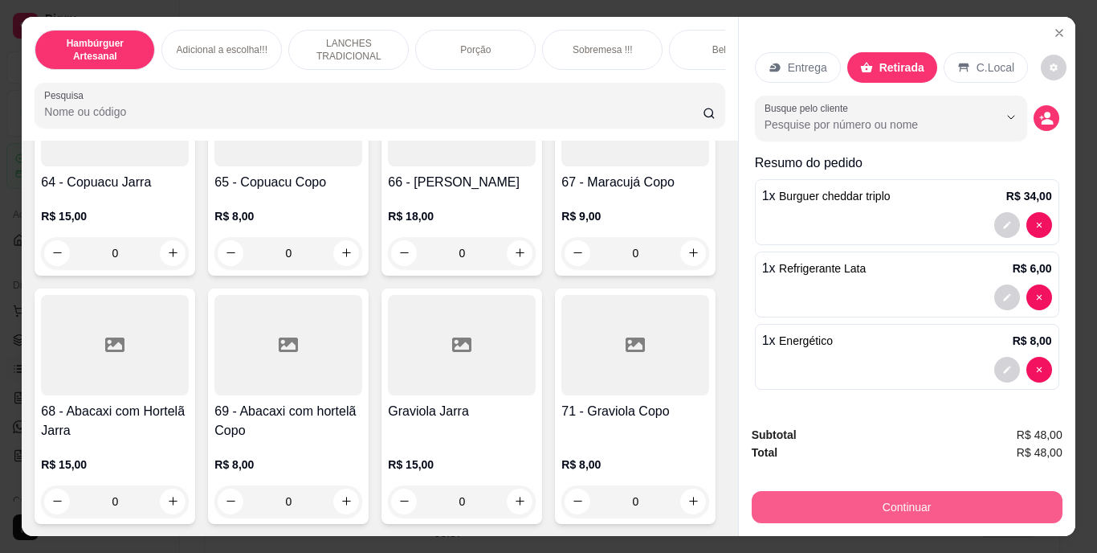
click at [812, 495] on button "Continuar" at bounding box center [907, 507] width 311 height 32
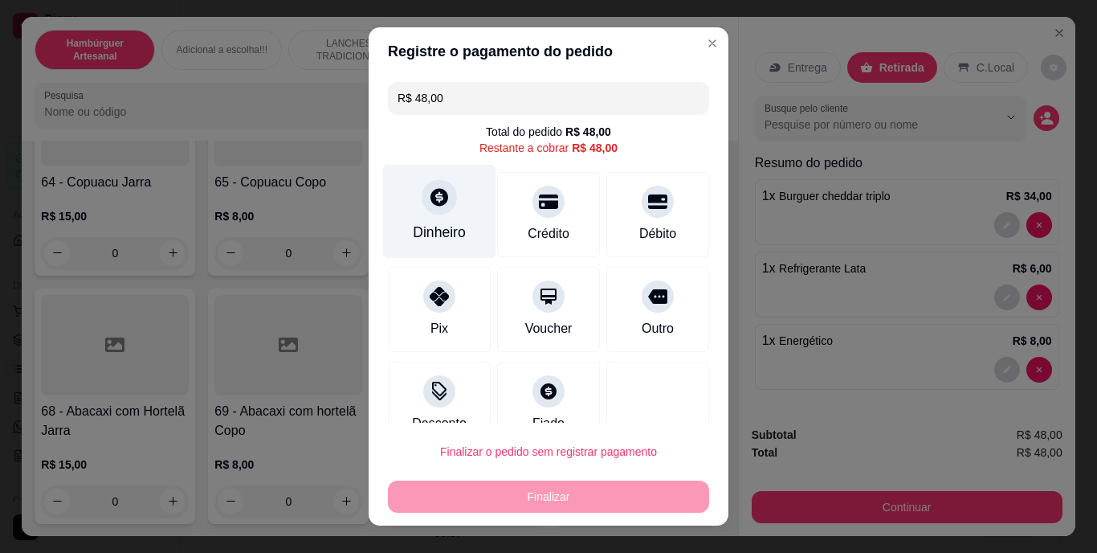
click at [422, 208] on div at bounding box center [439, 197] width 35 height 35
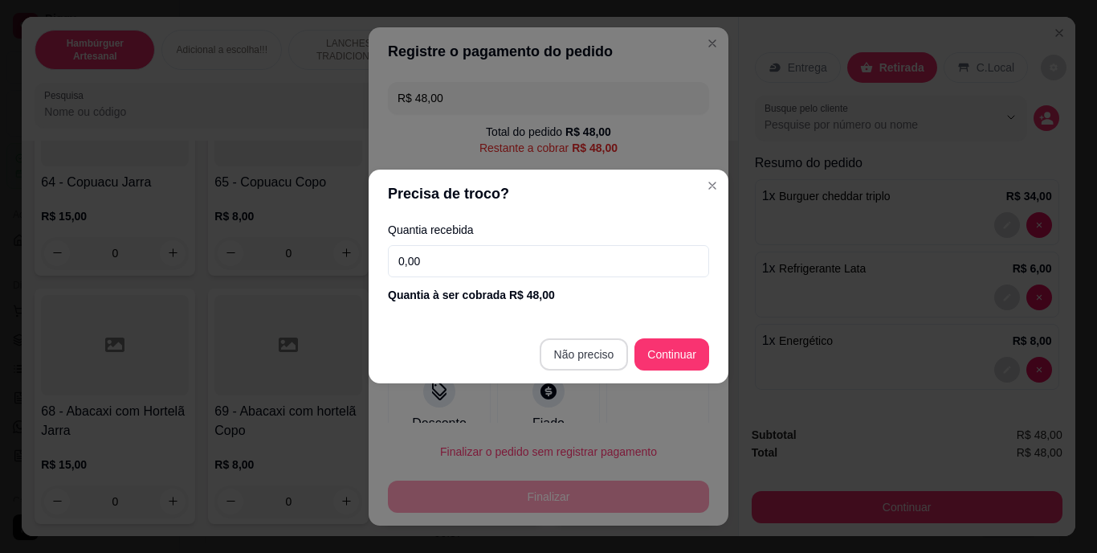
type input "R$ 0,00"
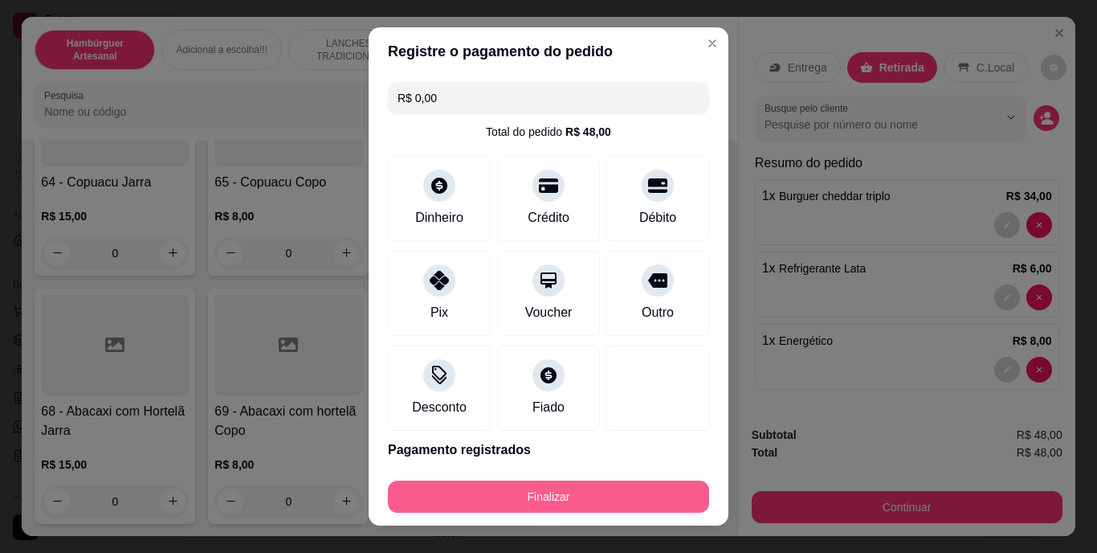
click at [569, 483] on button "Finalizar" at bounding box center [548, 496] width 321 height 32
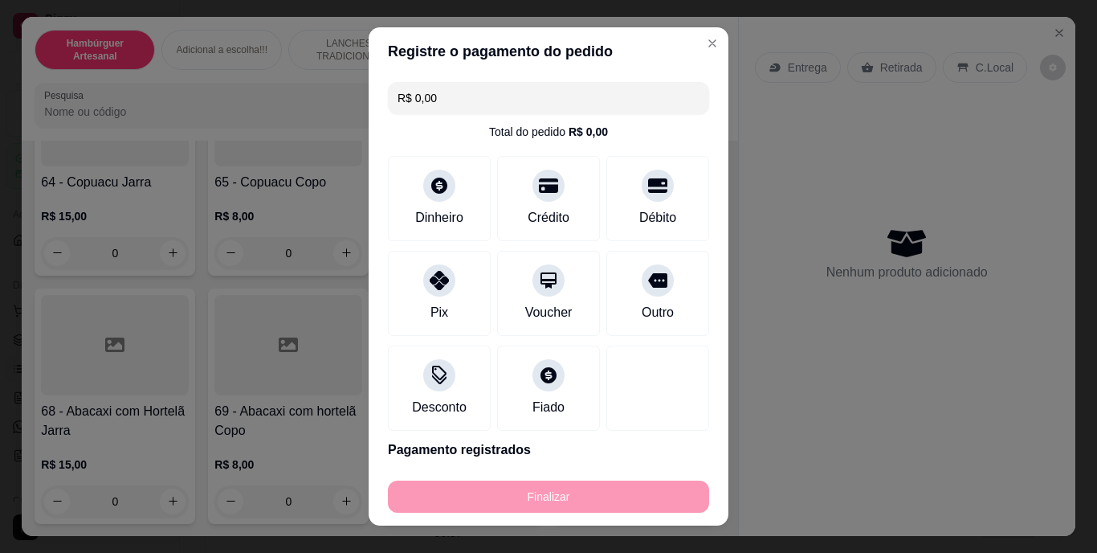
type input "0"
type input "-R$ 48,00"
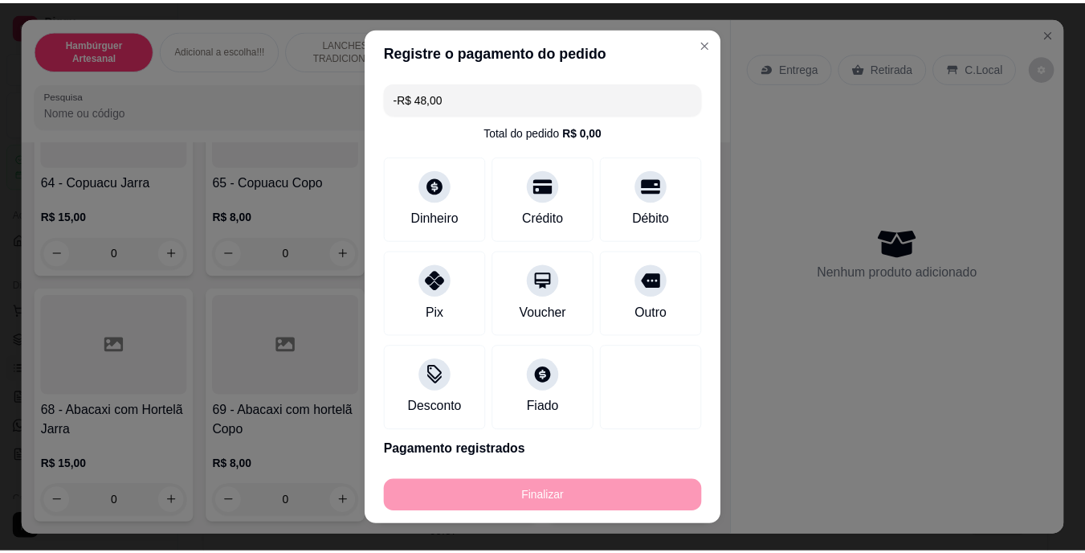
scroll to position [5700, 0]
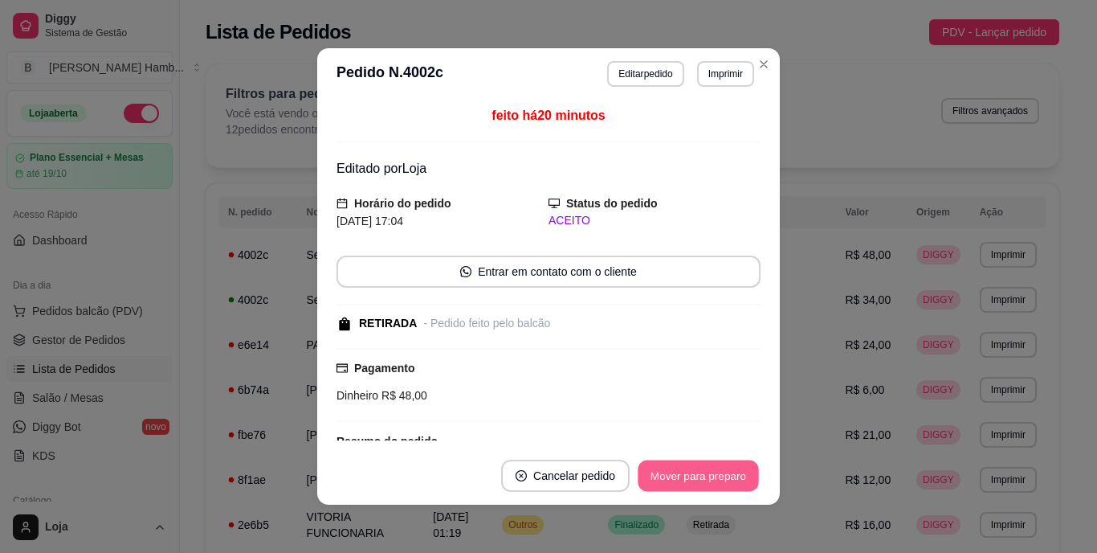
click at [643, 472] on button "Mover para preparo" at bounding box center [698, 475] width 120 height 31
click at [664, 473] on button "Mover para retirada disponível" at bounding box center [672, 475] width 172 height 31
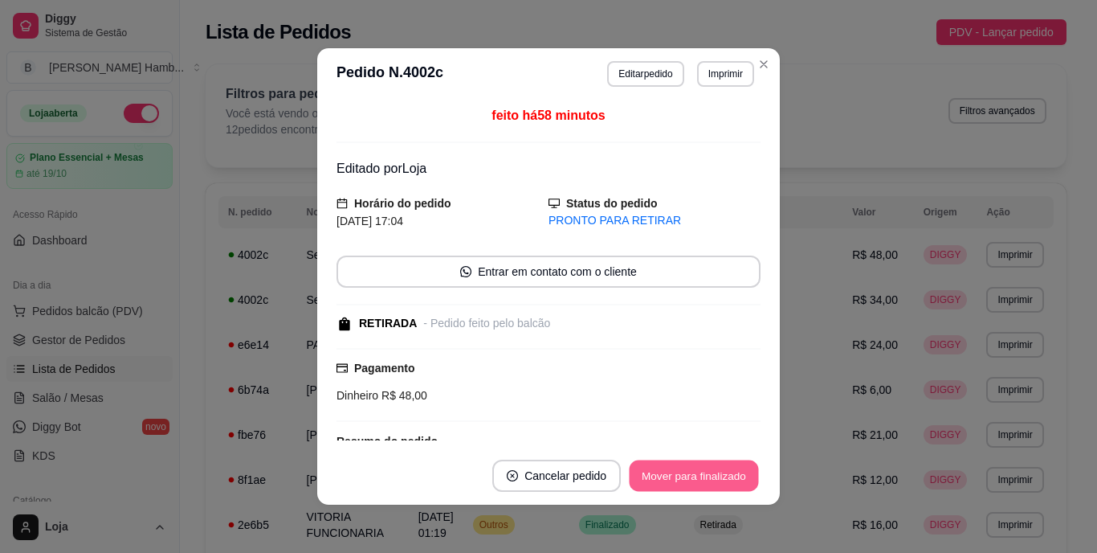
click at [664, 473] on button "Mover para finalizado" at bounding box center [694, 475] width 129 height 31
